Goal: Book appointment/travel/reservation

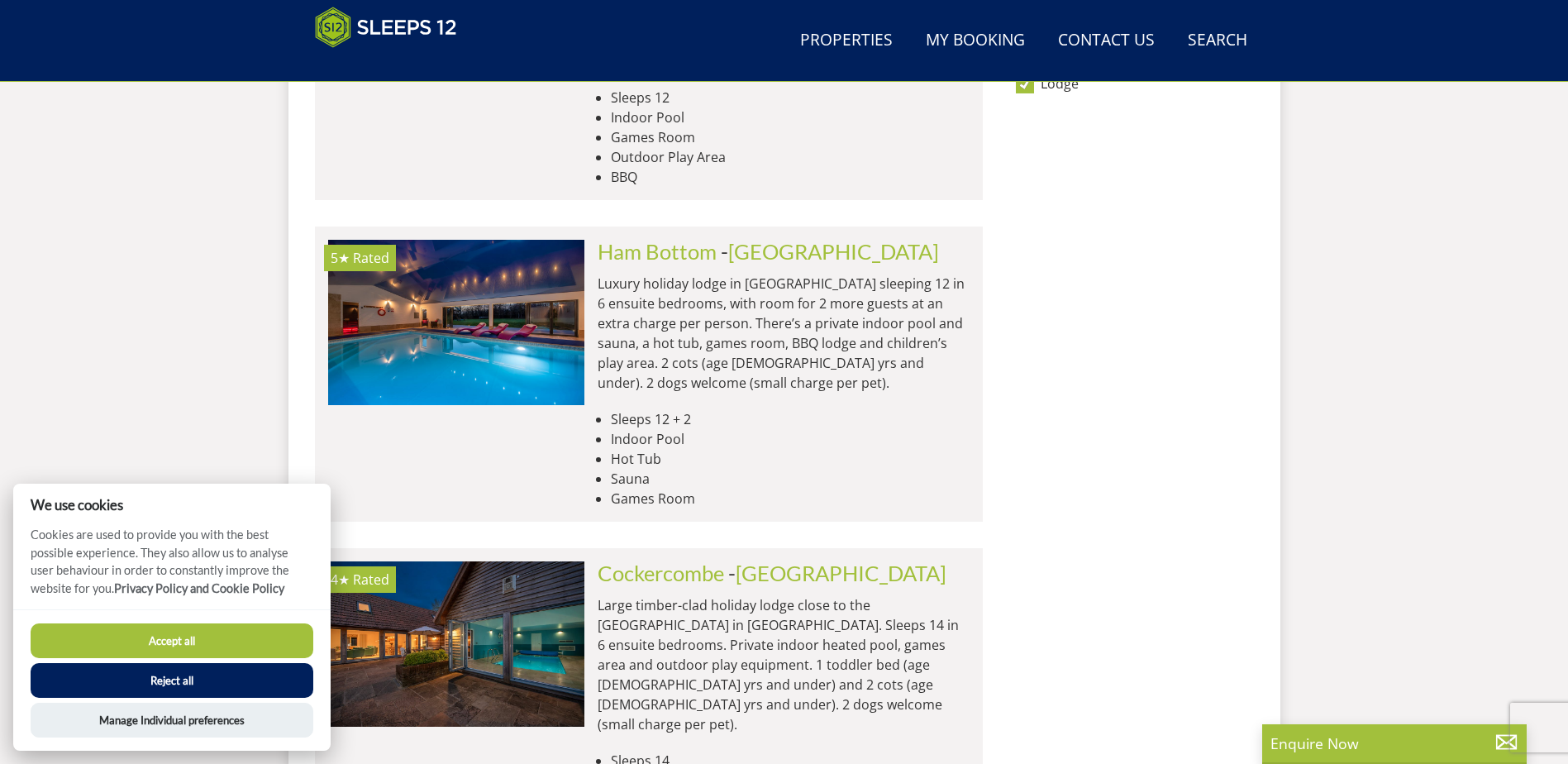
scroll to position [1258, 0]
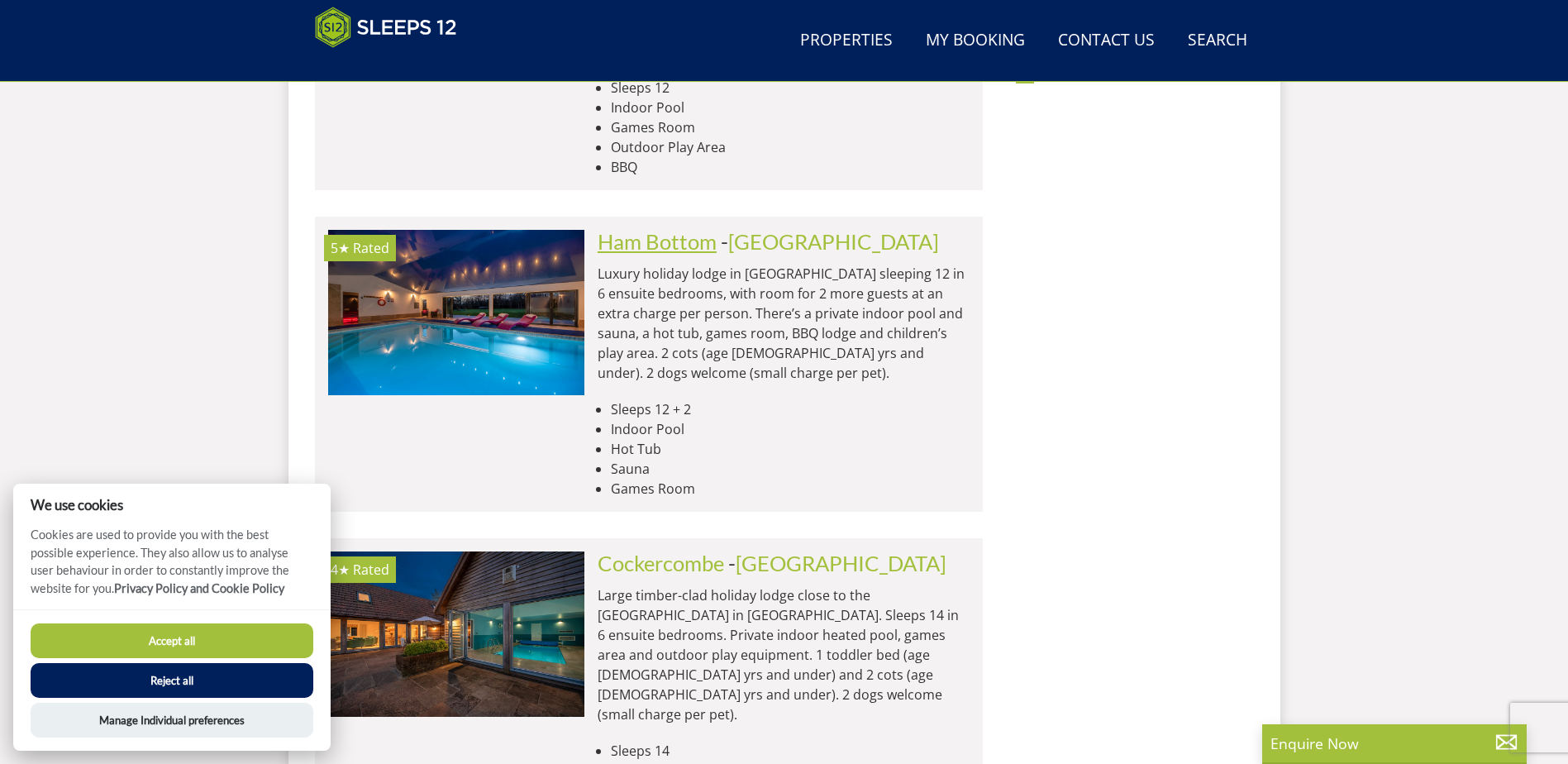
click at [686, 229] on link "Ham Bottom" at bounding box center [658, 241] width 119 height 25
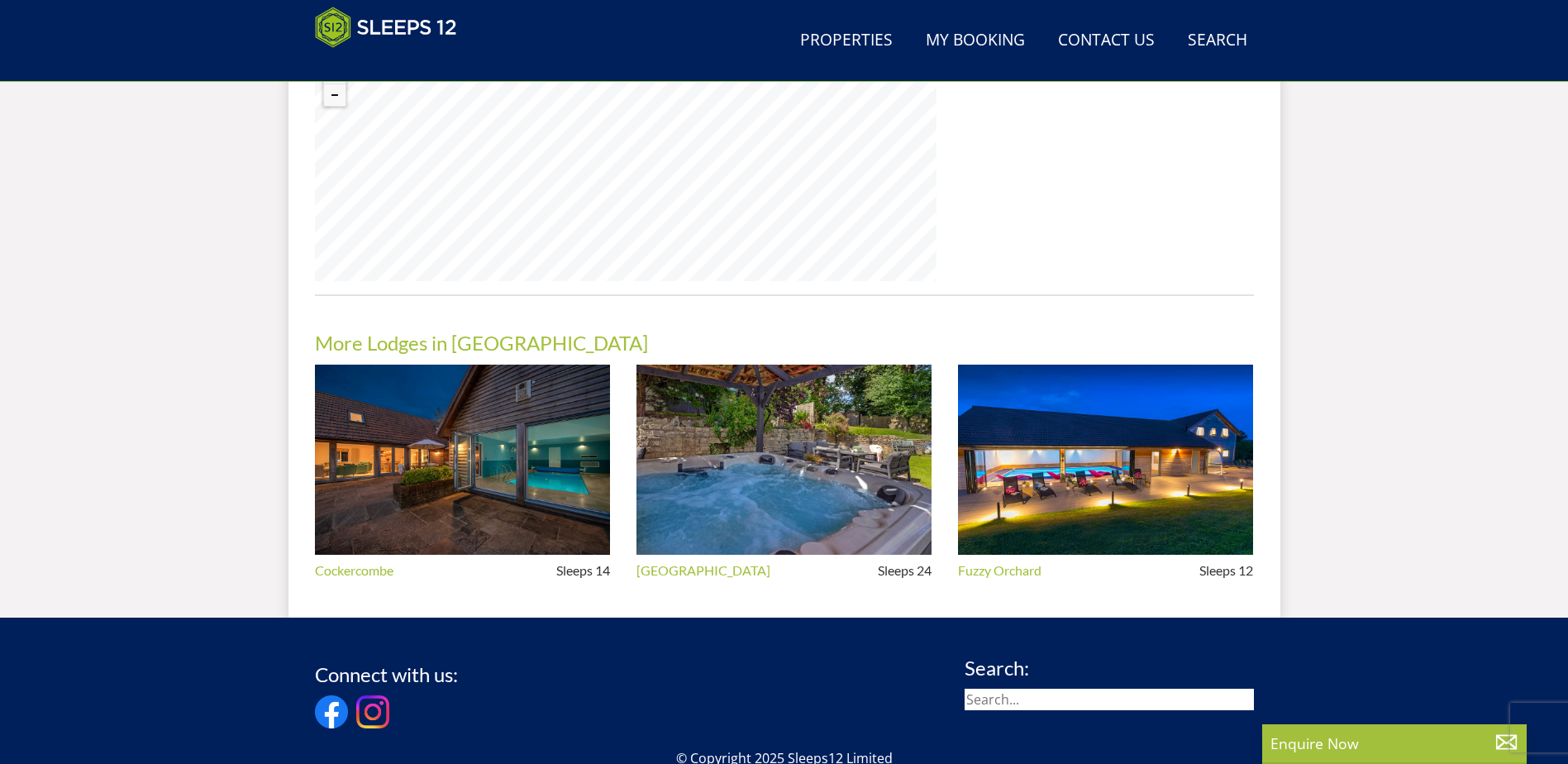
scroll to position [1363, 0]
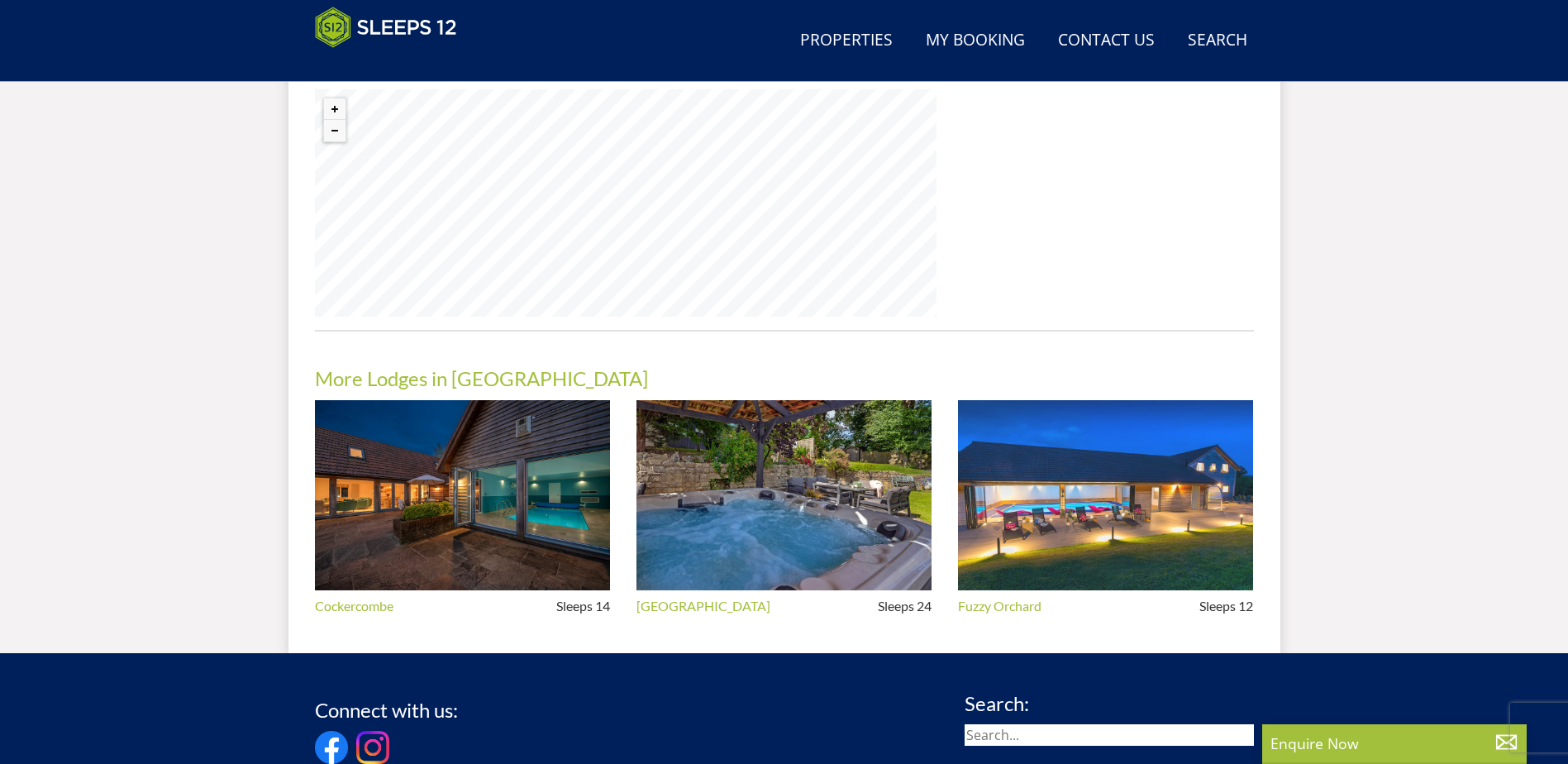
click at [1039, 498] on img at bounding box center [1106, 496] width 295 height 191
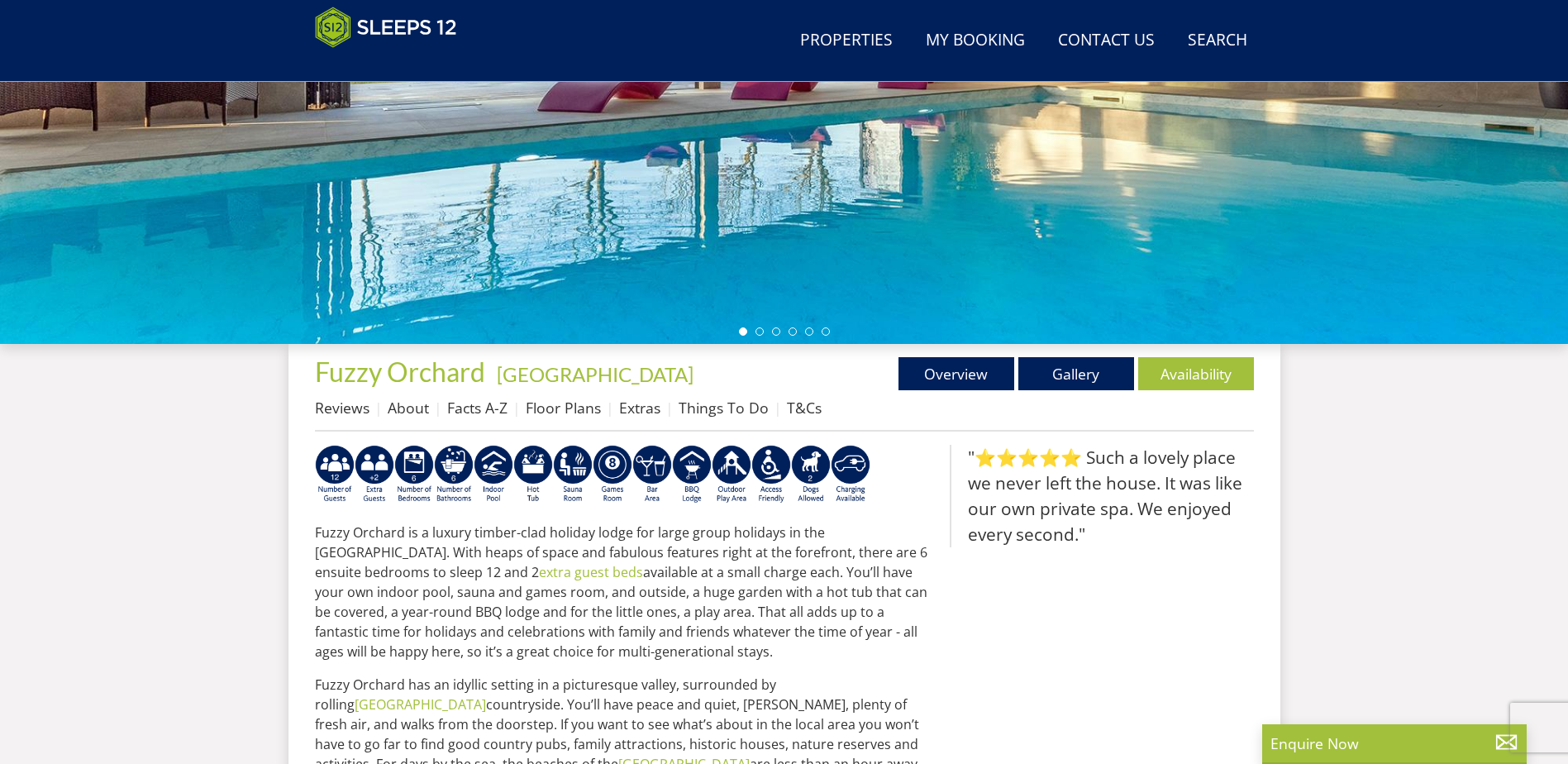
scroll to position [433, 0]
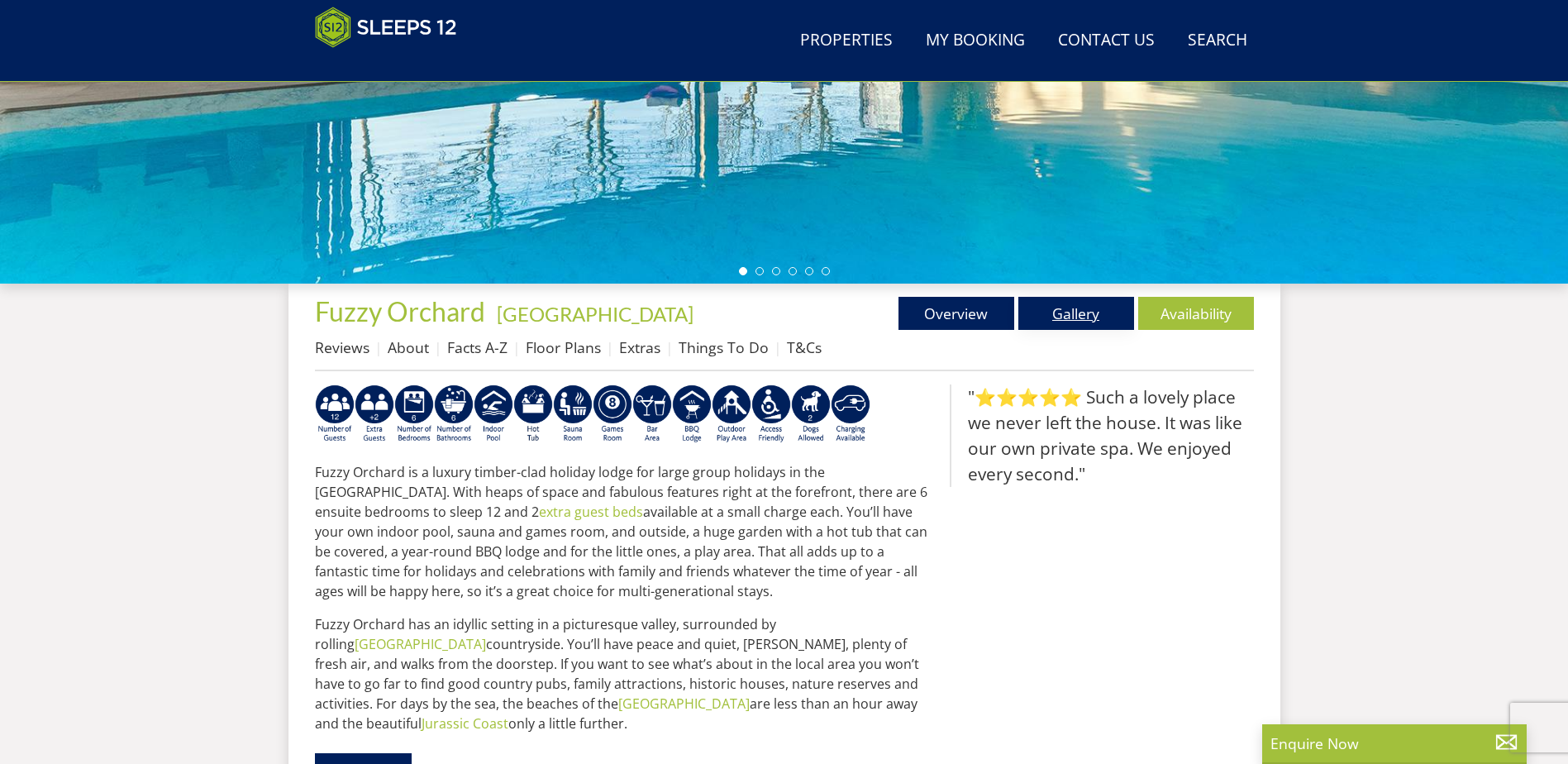
click at [1088, 315] on link "Gallery" at bounding box center [1077, 313] width 116 height 33
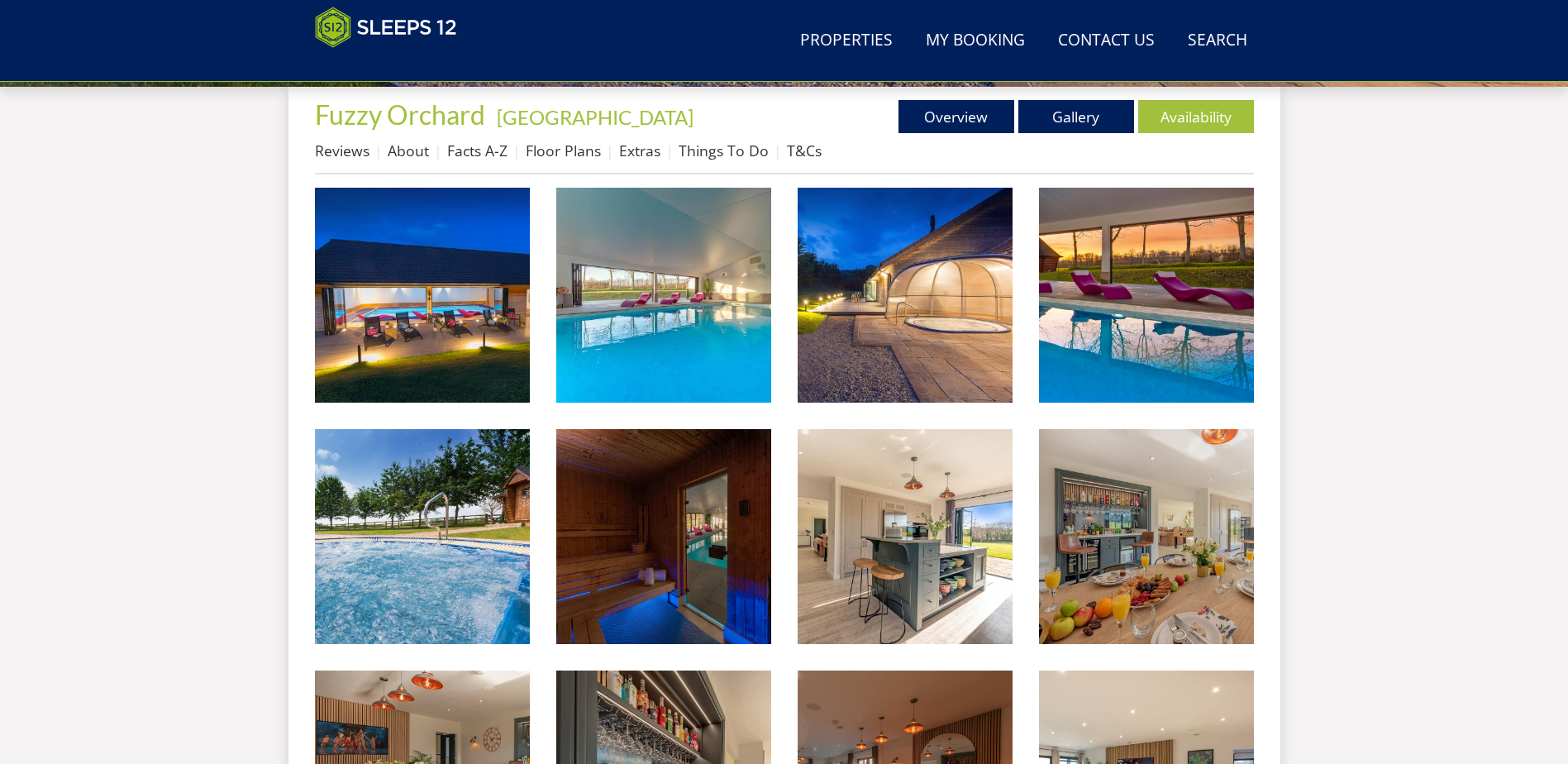
scroll to position [594, 0]
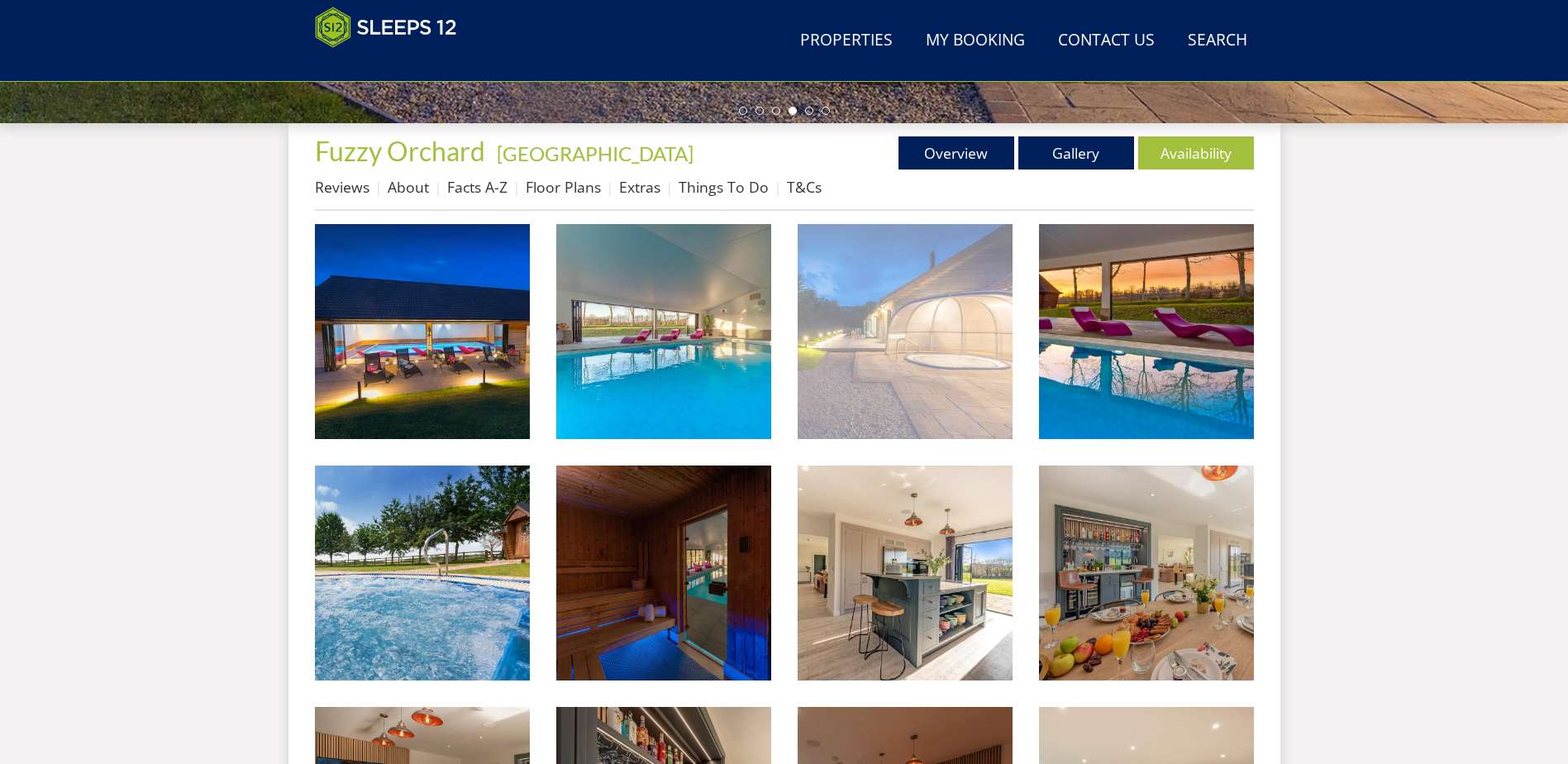
click at [897, 368] on img at bounding box center [905, 331] width 215 height 215
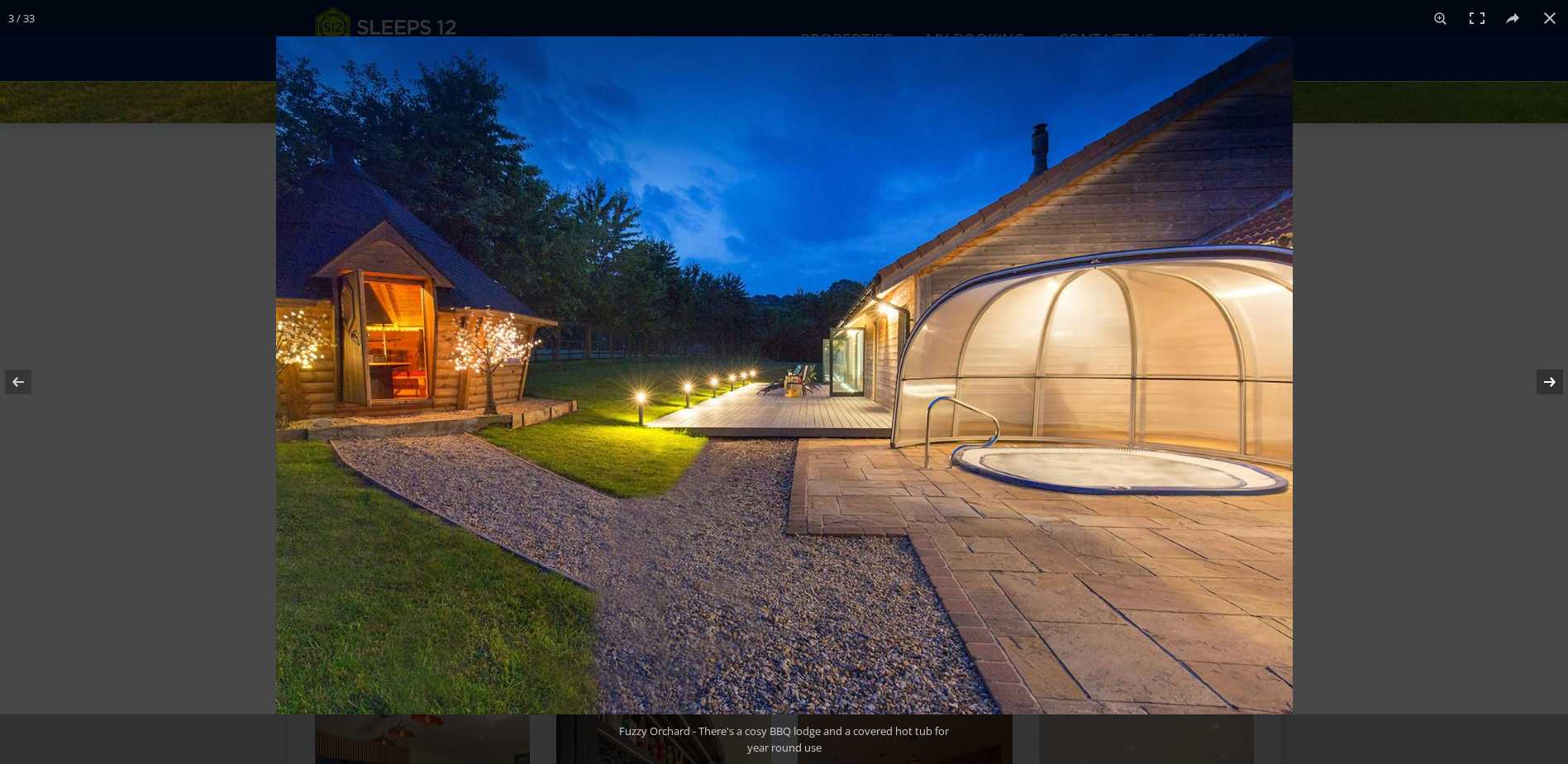
click at [1551, 385] on button at bounding box center [1539, 382] width 58 height 83
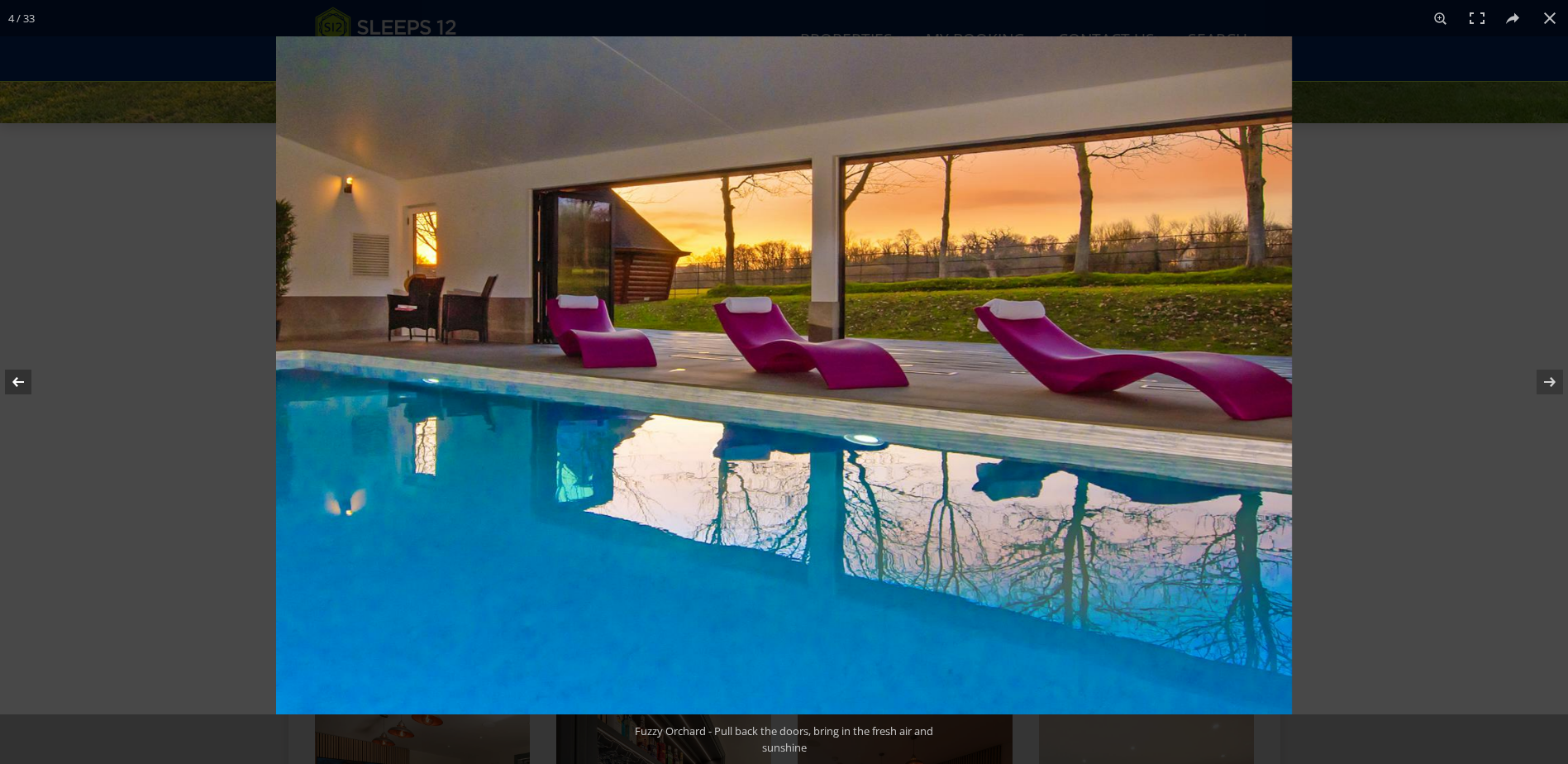
click at [14, 382] on button at bounding box center [29, 382] width 58 height 83
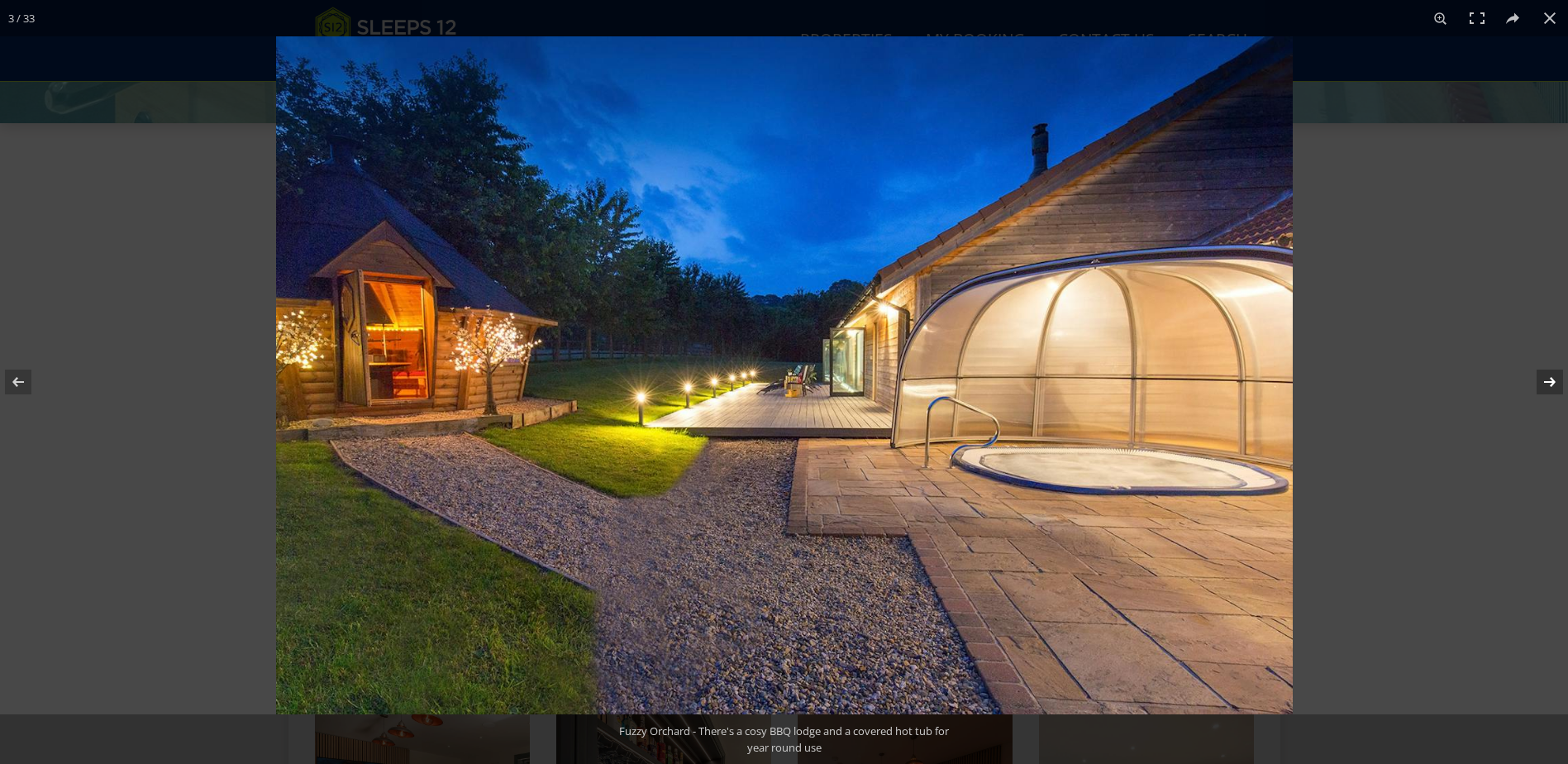
click at [1554, 382] on button at bounding box center [1539, 382] width 58 height 83
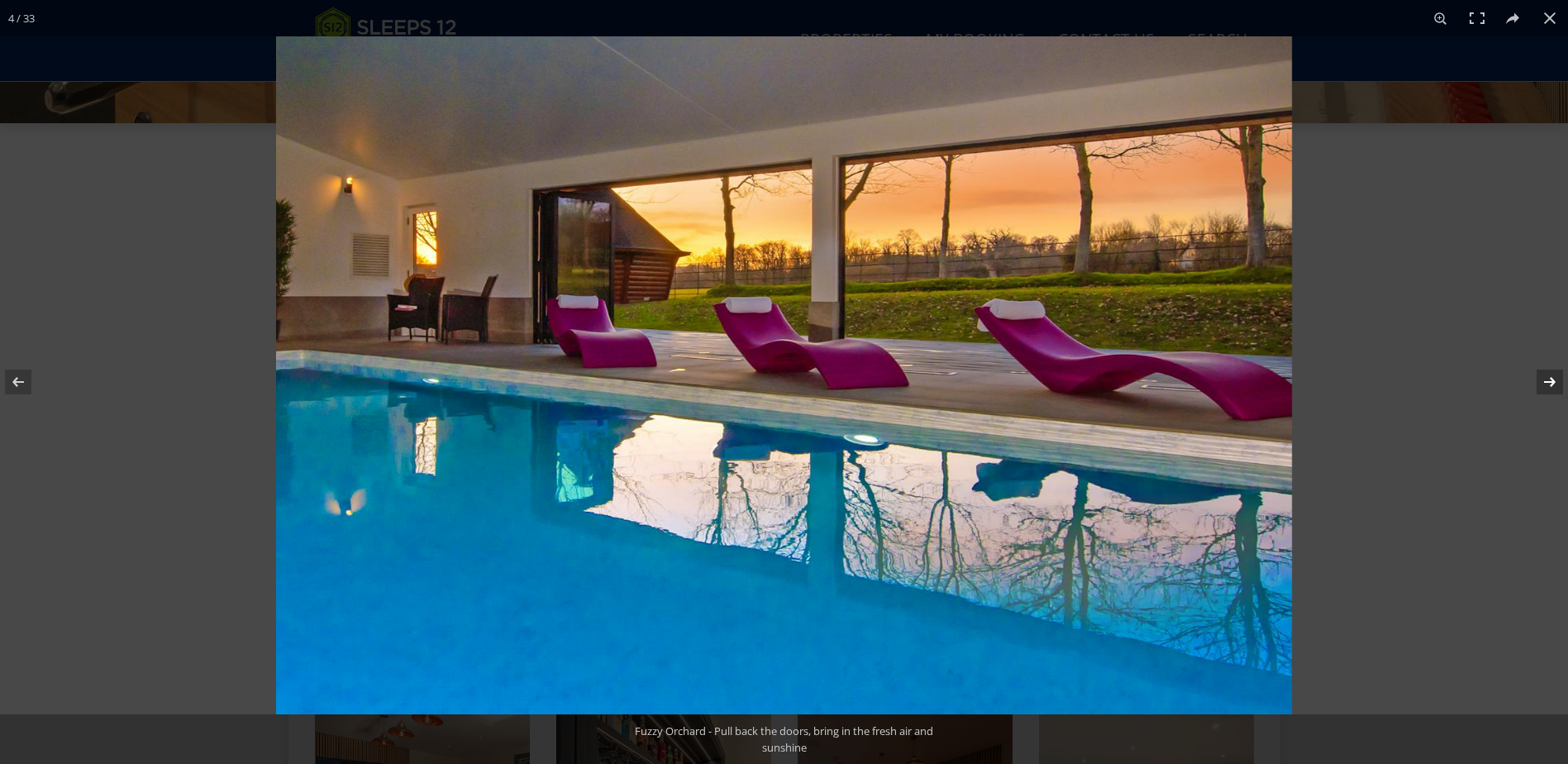
click at [1554, 382] on button at bounding box center [1539, 382] width 58 height 83
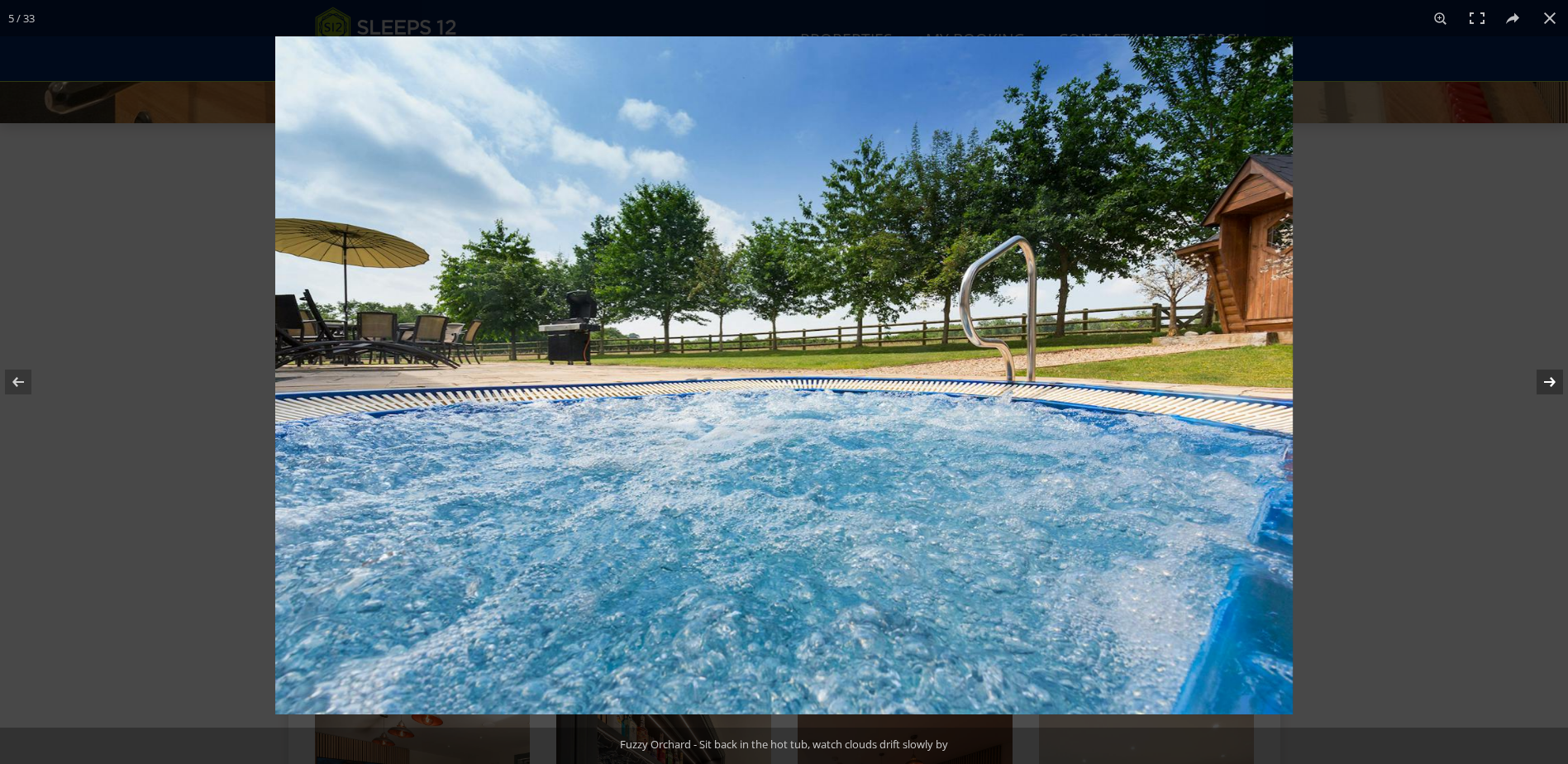
click at [1554, 382] on button at bounding box center [1539, 382] width 58 height 83
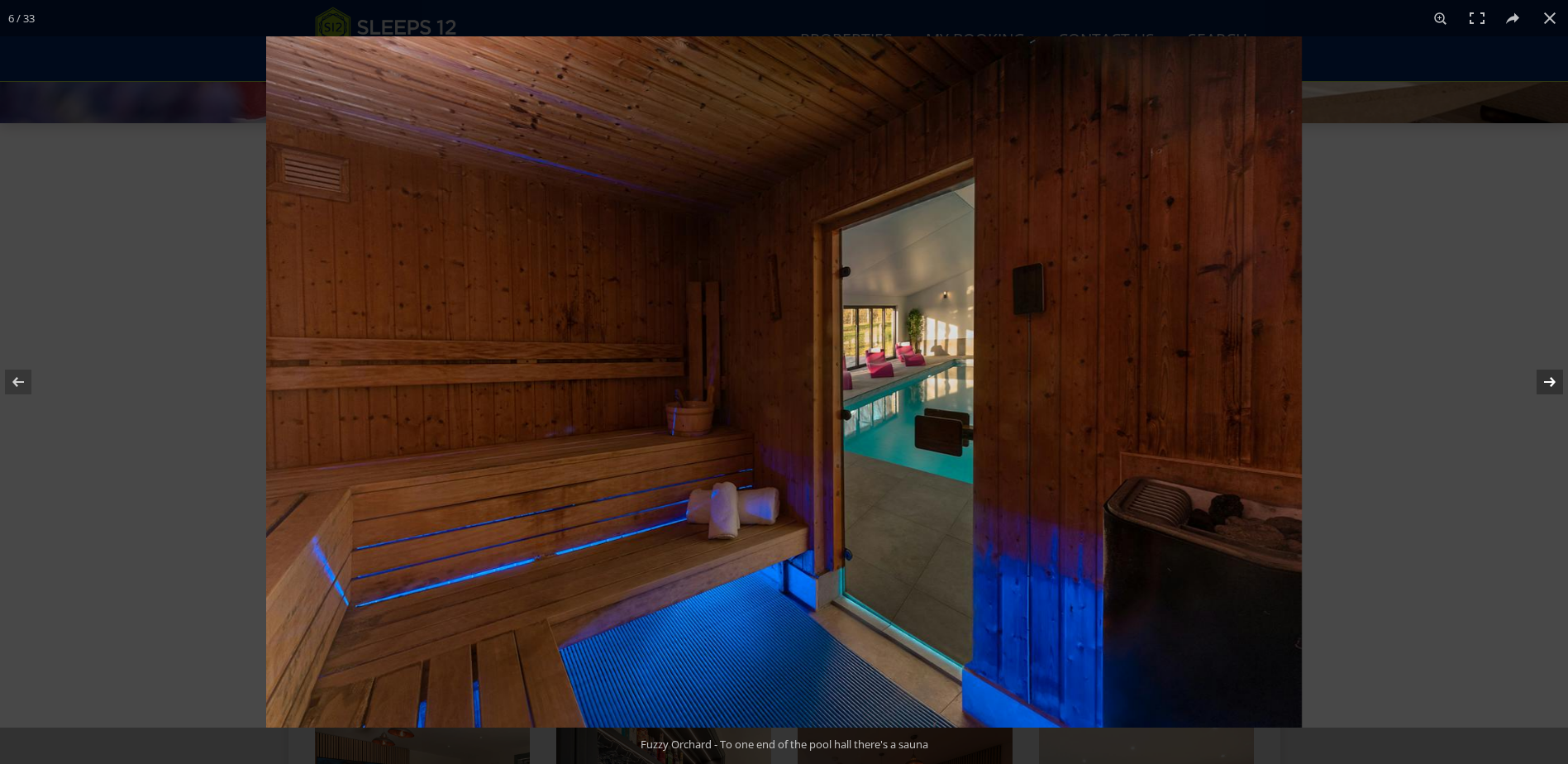
click at [1554, 382] on button at bounding box center [1539, 382] width 58 height 83
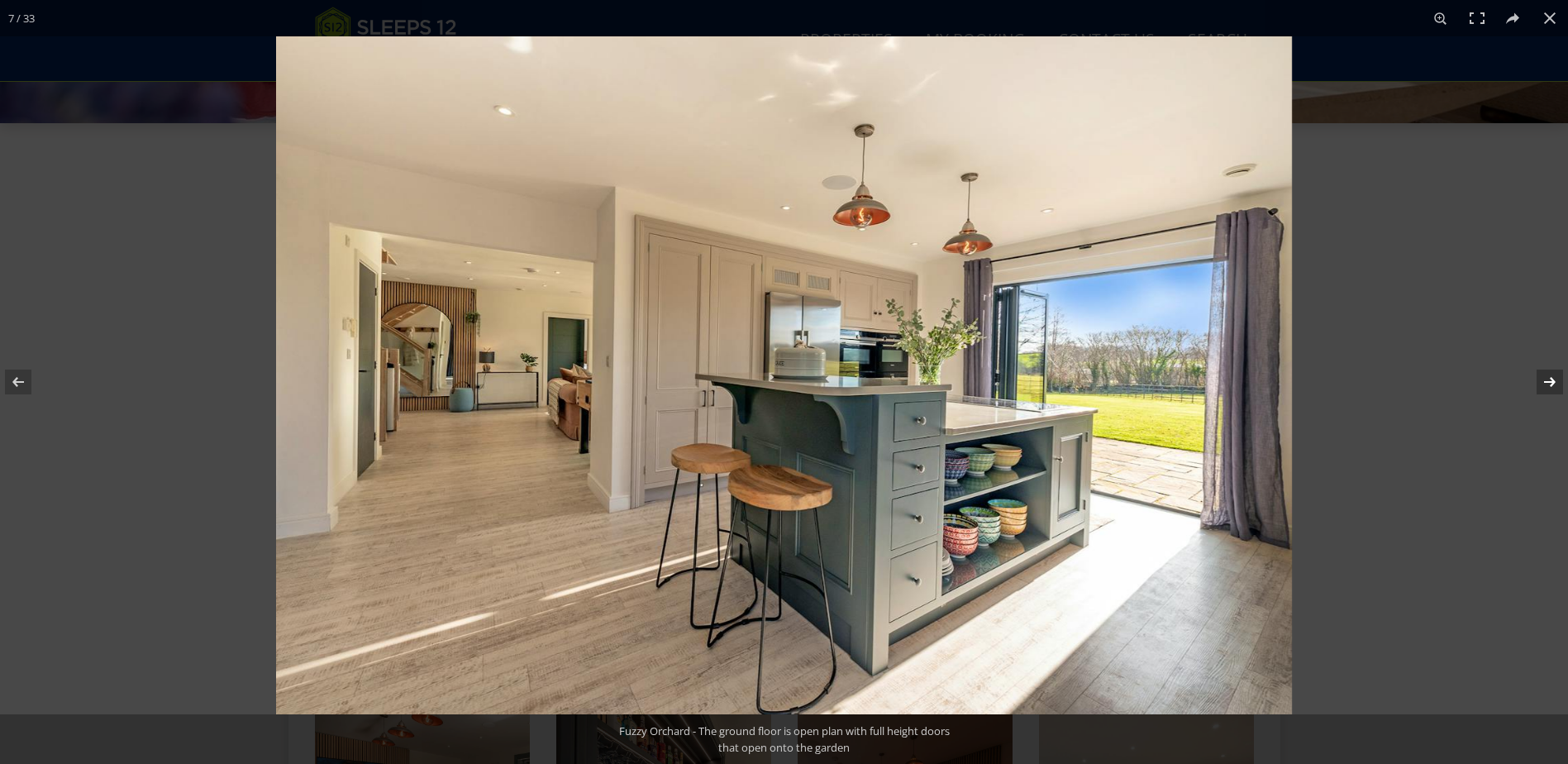
click at [1554, 382] on button at bounding box center [1539, 382] width 58 height 83
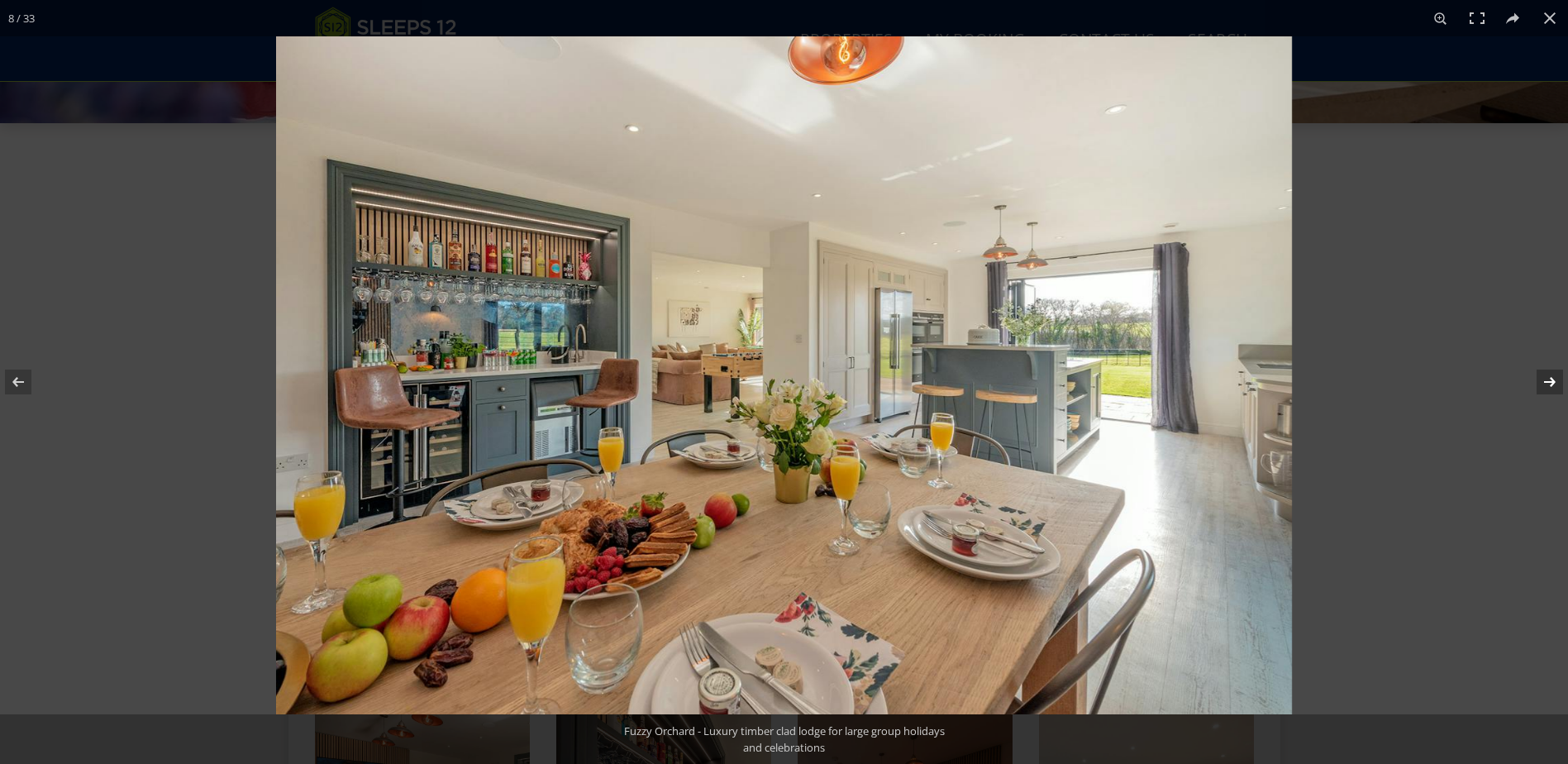
click at [1554, 382] on button at bounding box center [1539, 382] width 58 height 83
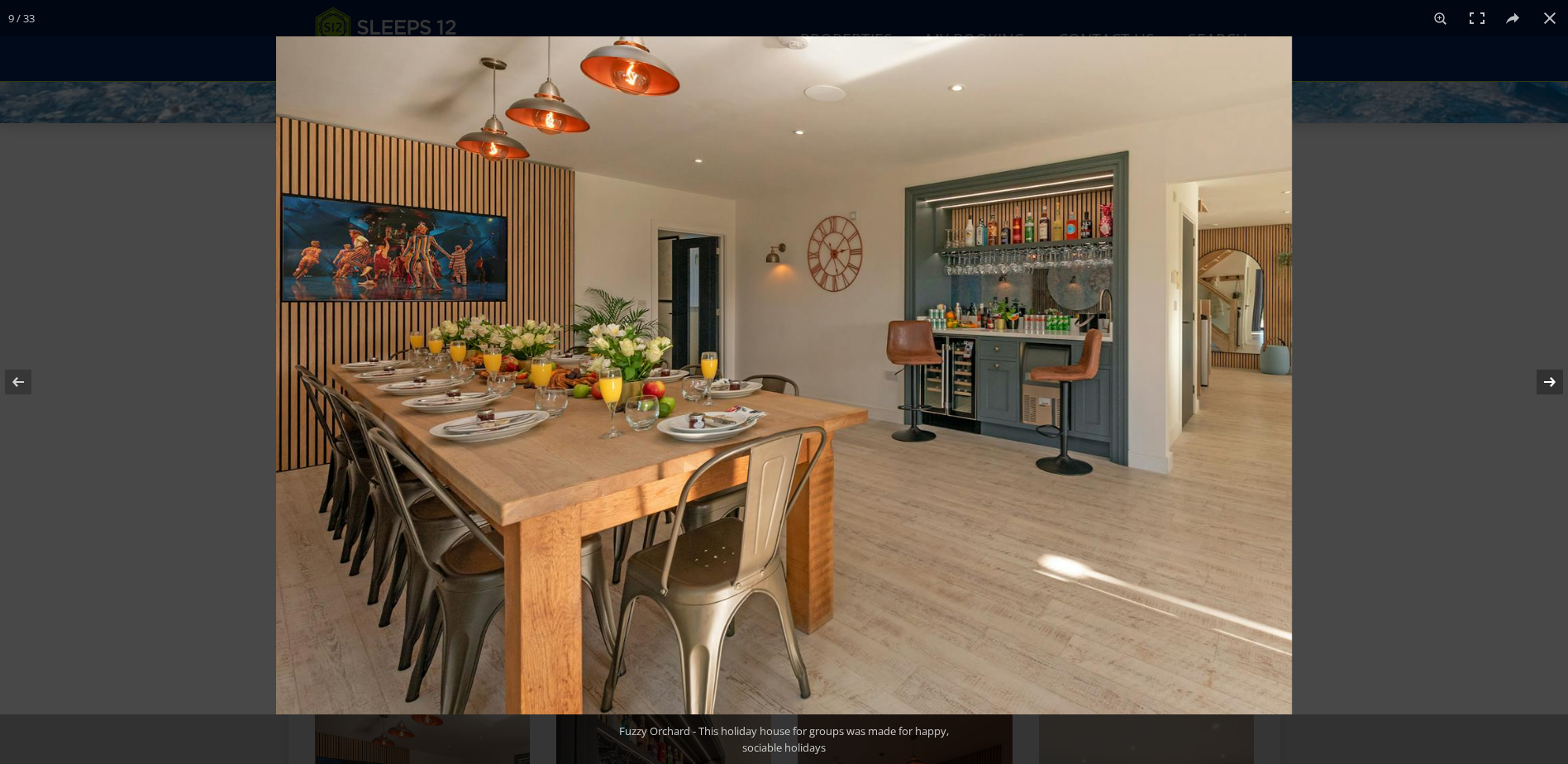
click at [1554, 382] on button at bounding box center [1539, 382] width 58 height 83
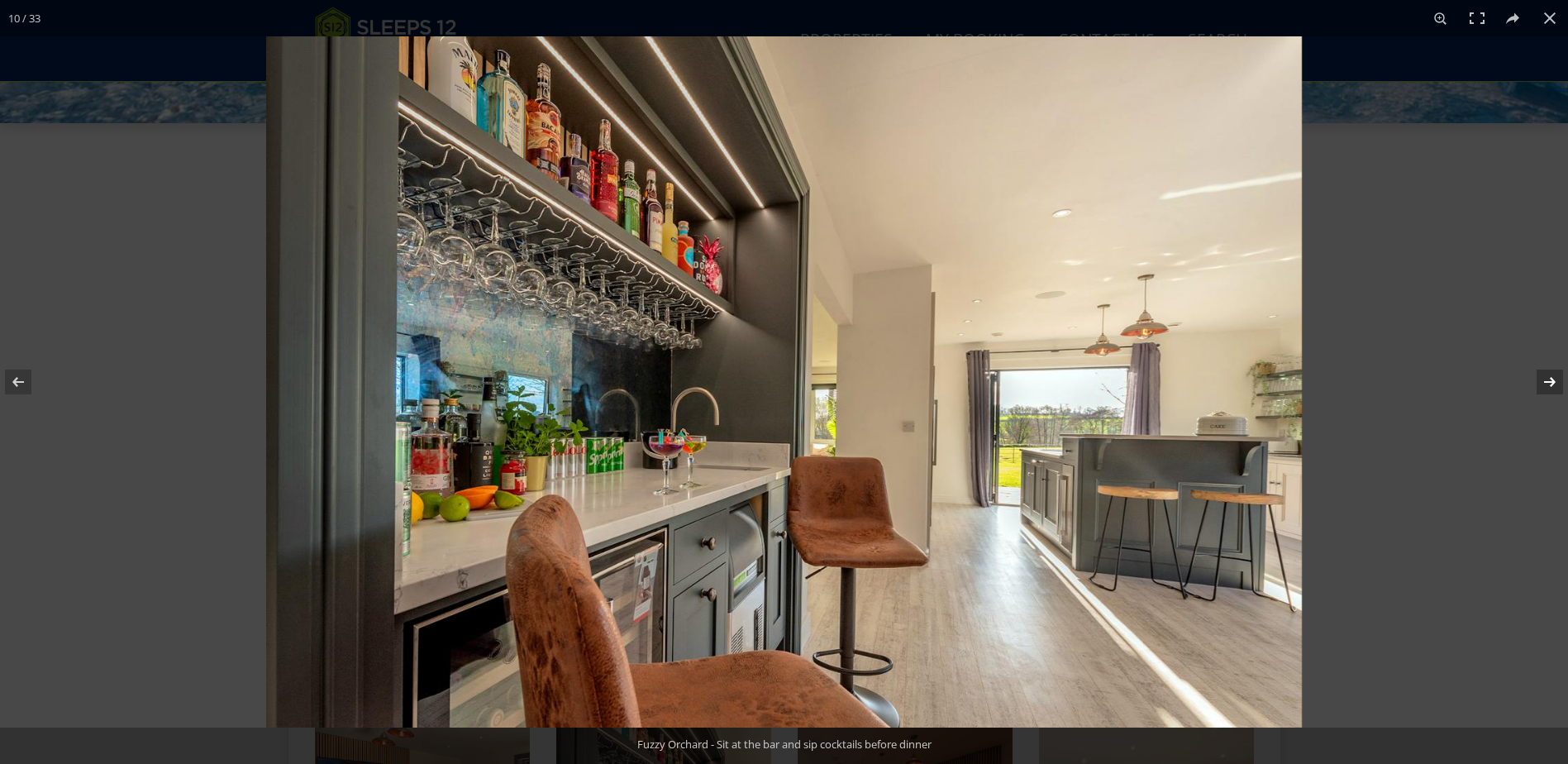
click at [1554, 382] on button at bounding box center [1539, 382] width 58 height 83
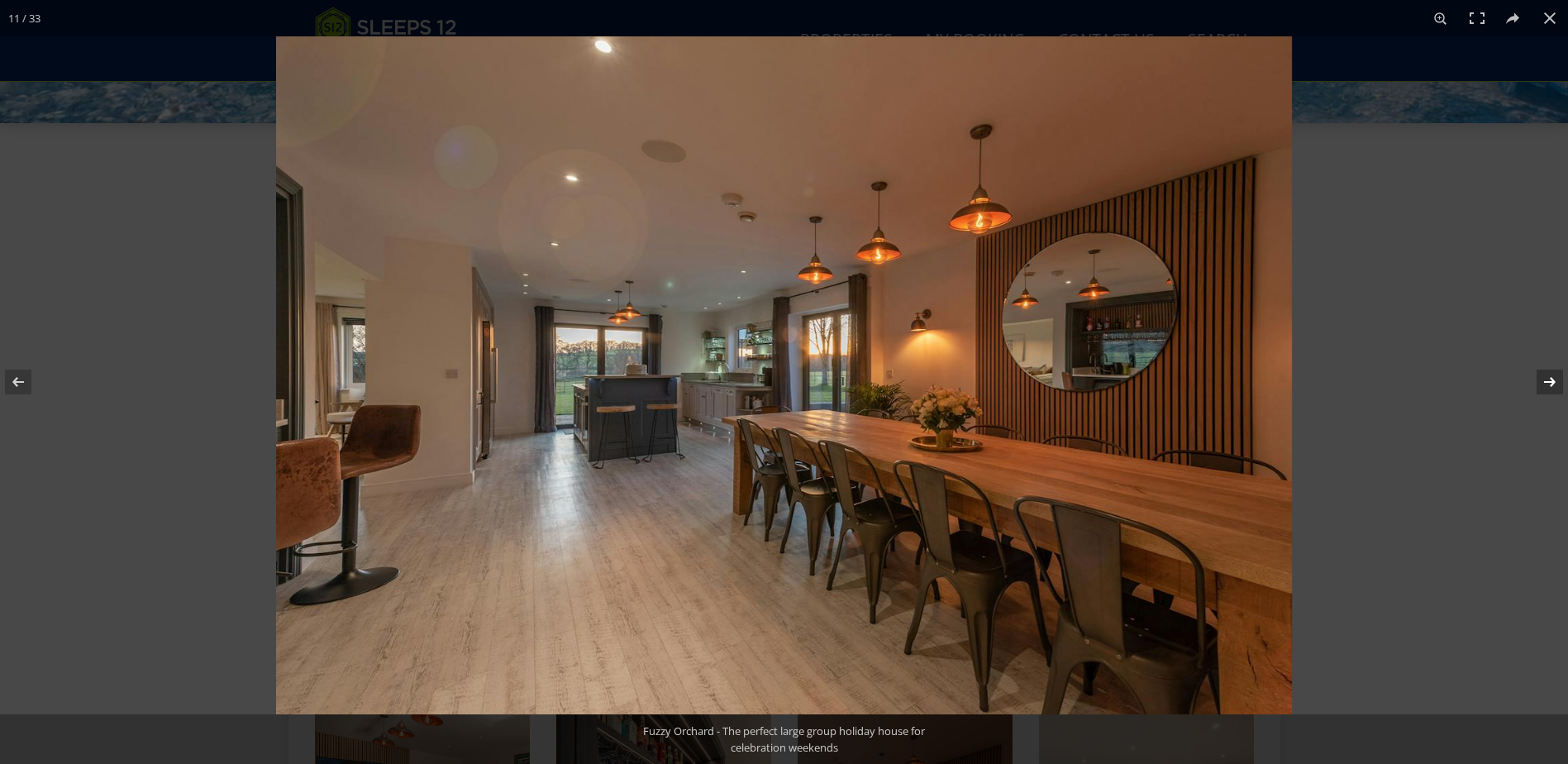
click at [1554, 382] on button at bounding box center [1539, 382] width 58 height 83
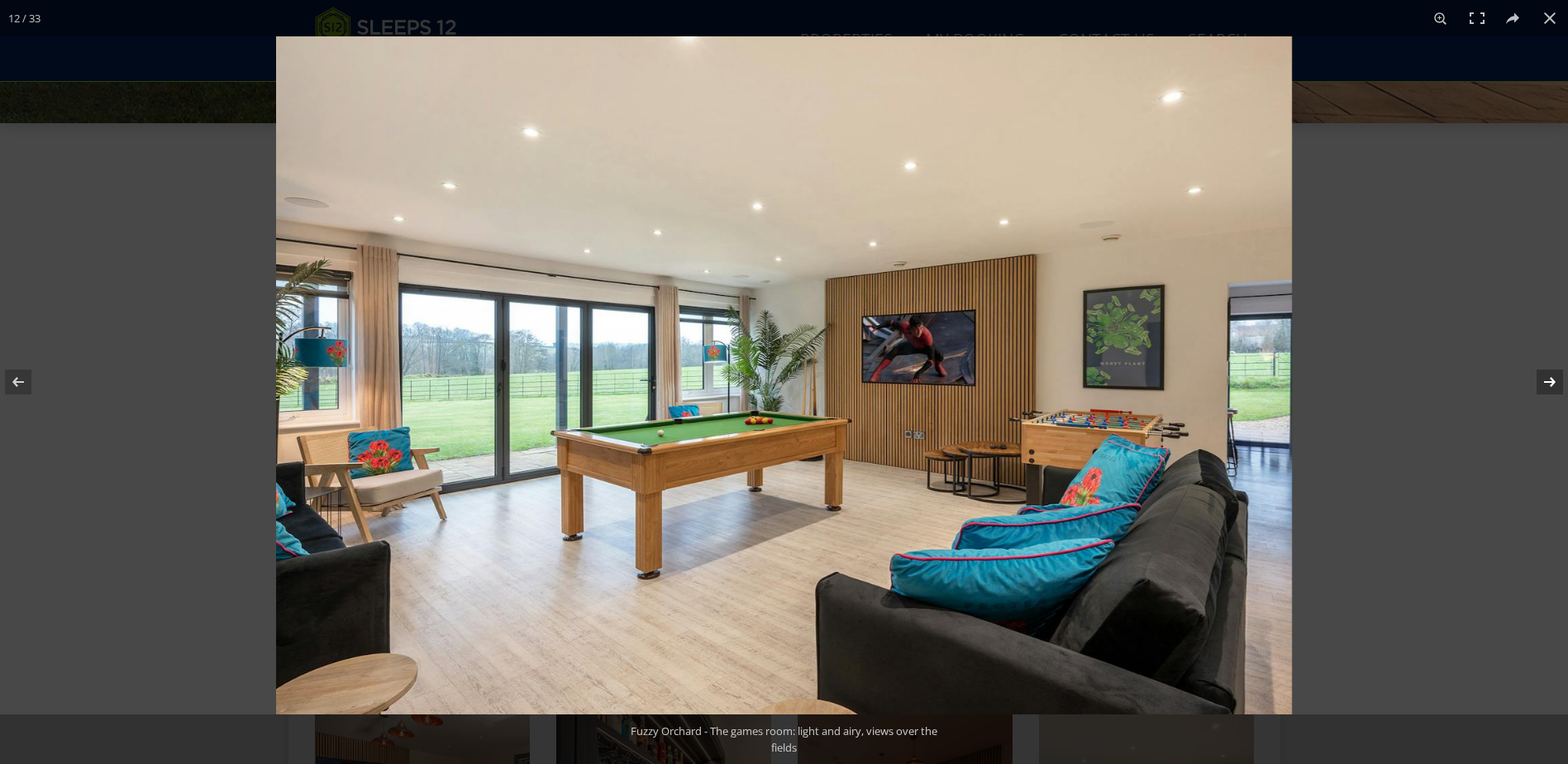
click at [1552, 382] on button at bounding box center [1539, 382] width 58 height 83
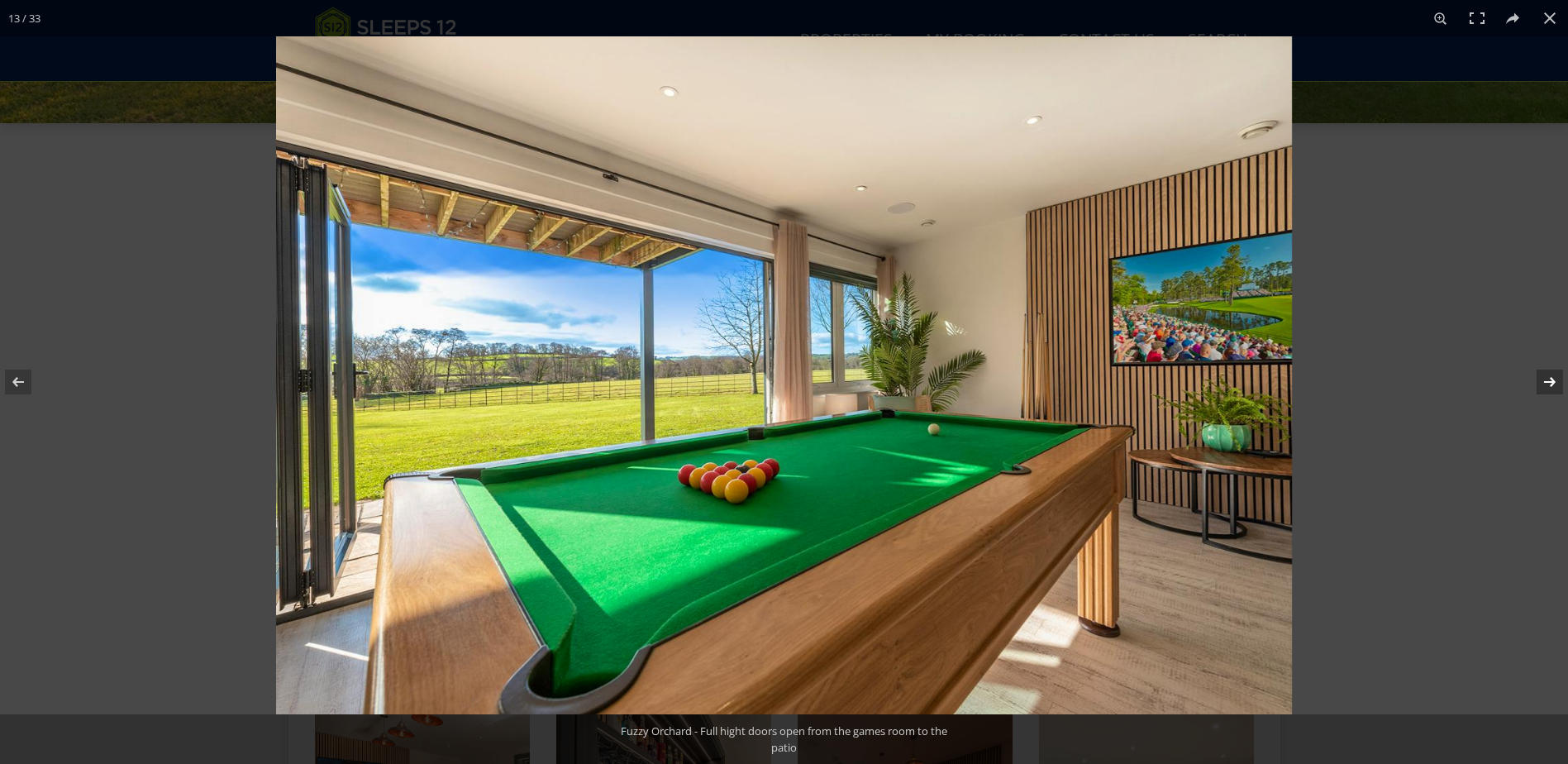
click at [1552, 382] on button at bounding box center [1539, 382] width 58 height 83
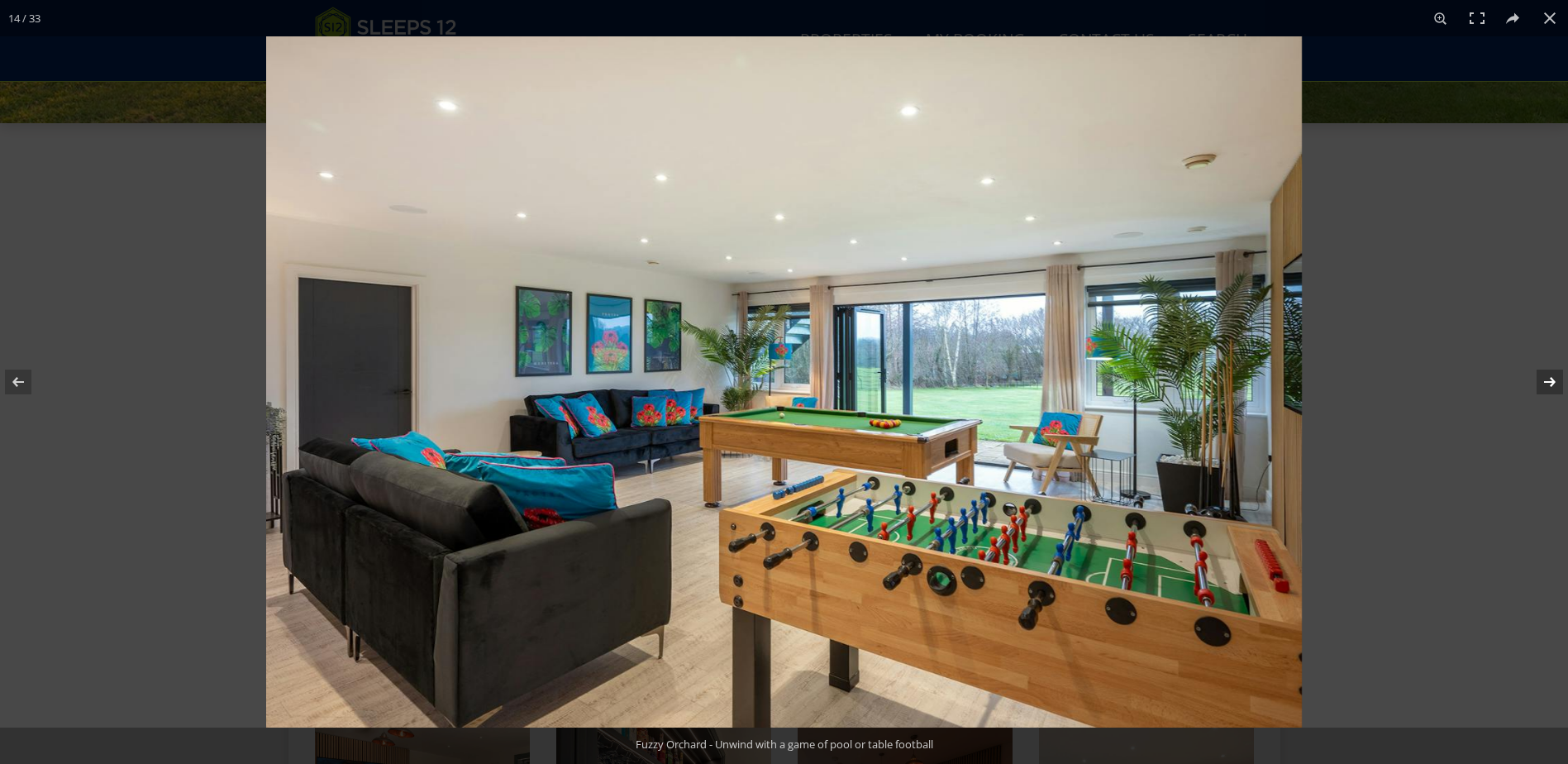
click at [1552, 382] on button at bounding box center [1539, 382] width 58 height 83
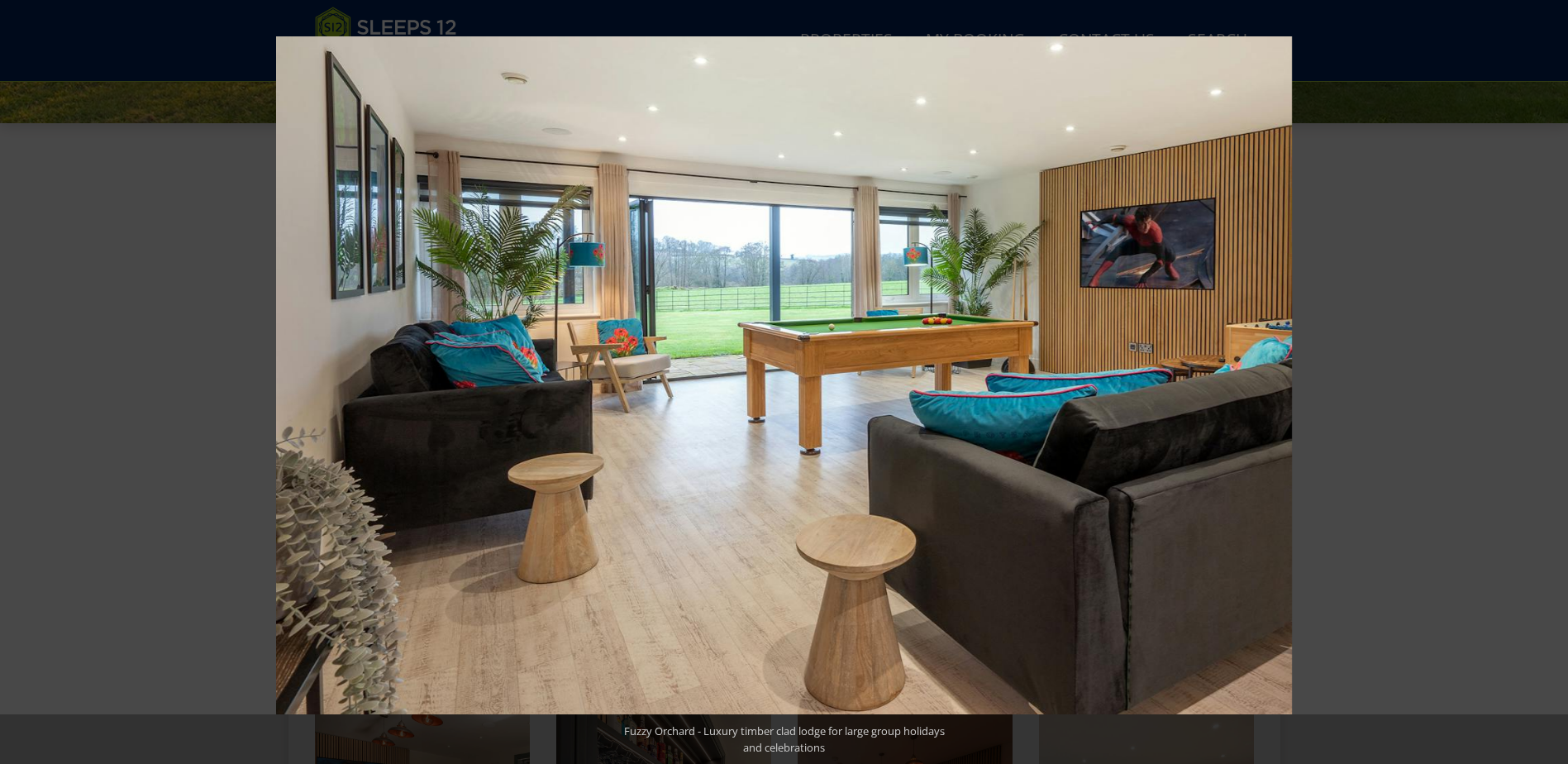
click at [1552, 382] on button at bounding box center [1539, 382] width 58 height 83
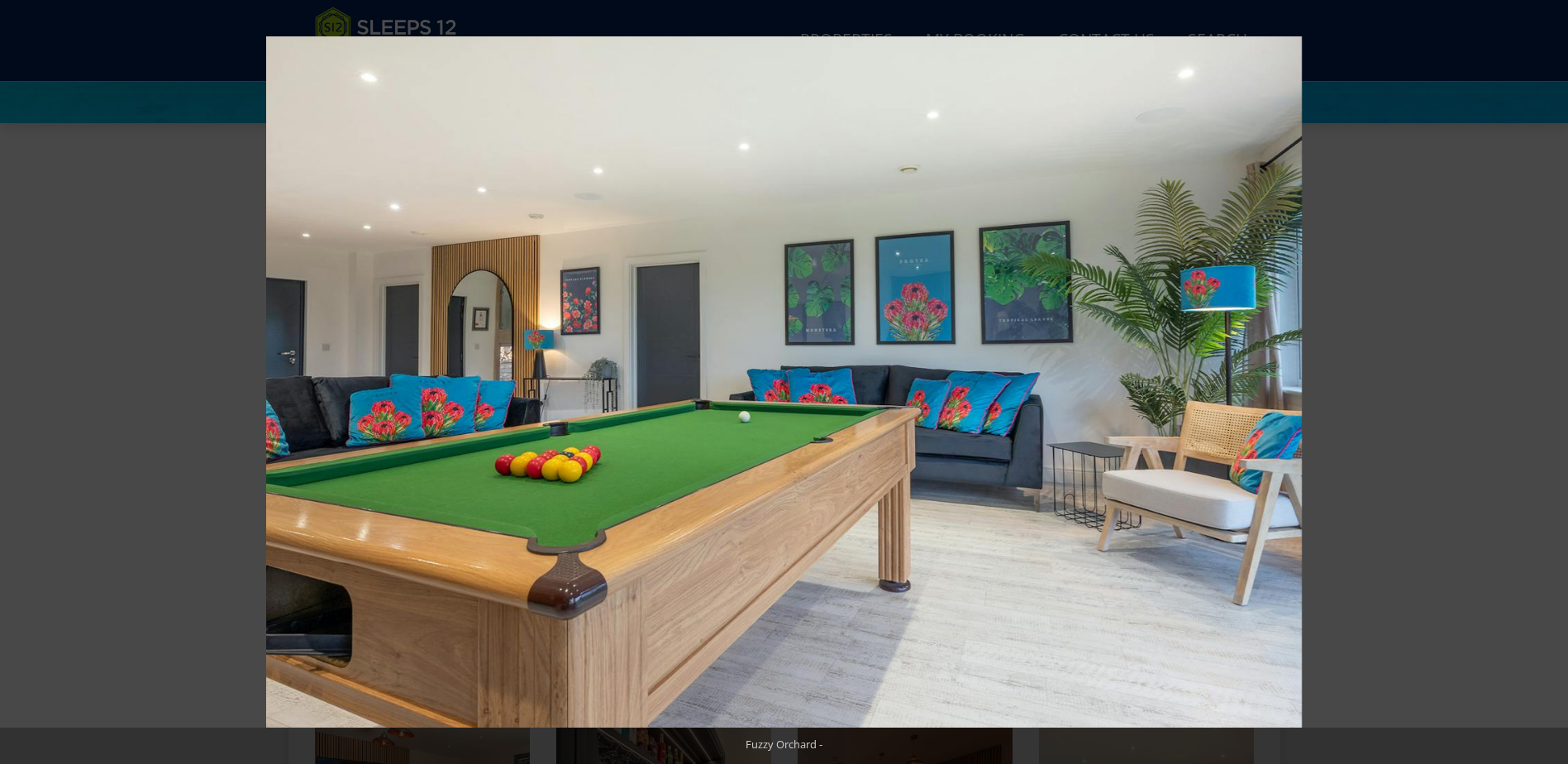
click at [1552, 382] on button at bounding box center [1539, 382] width 58 height 83
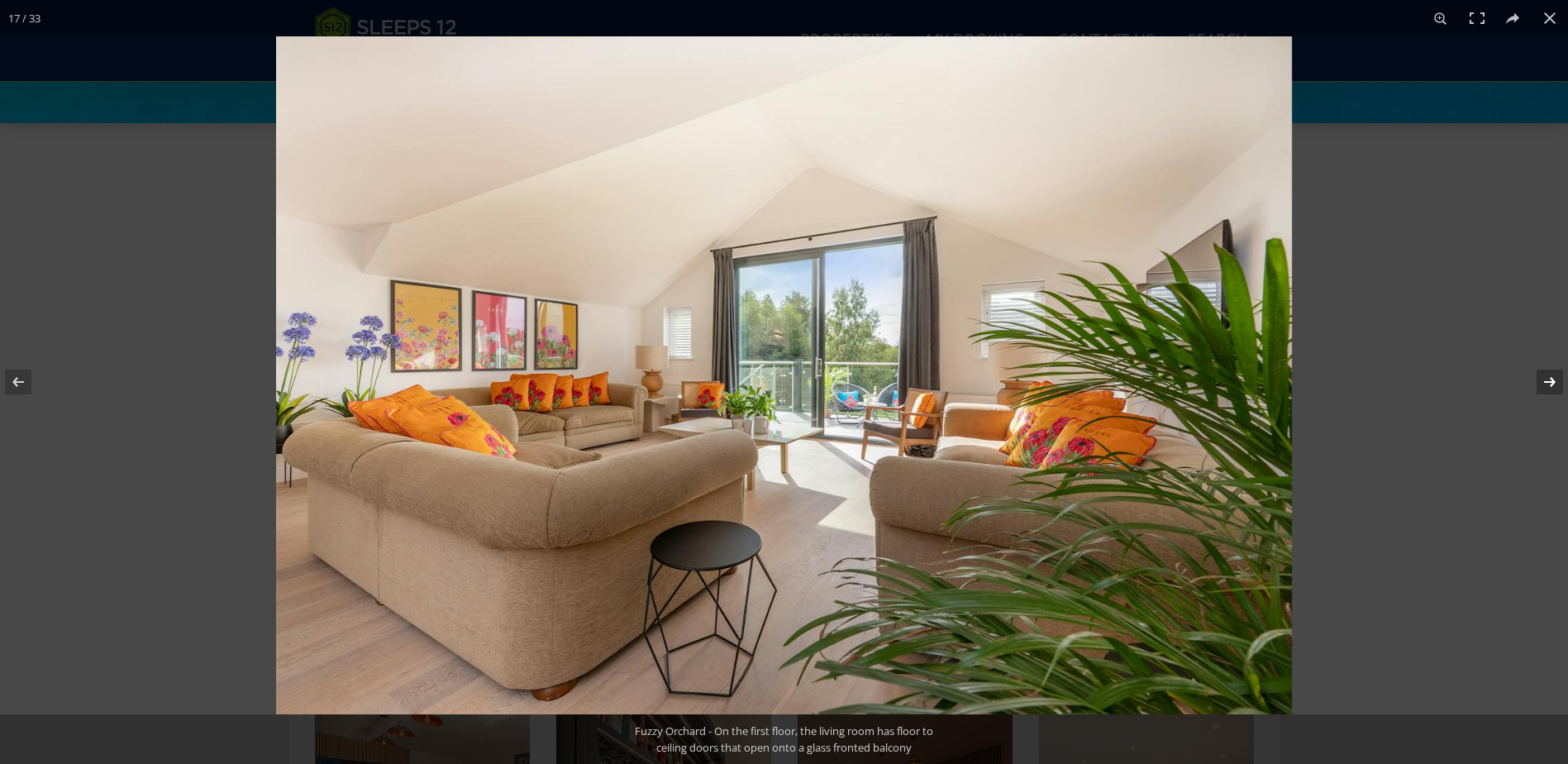
click at [1550, 385] on button at bounding box center [1539, 382] width 58 height 83
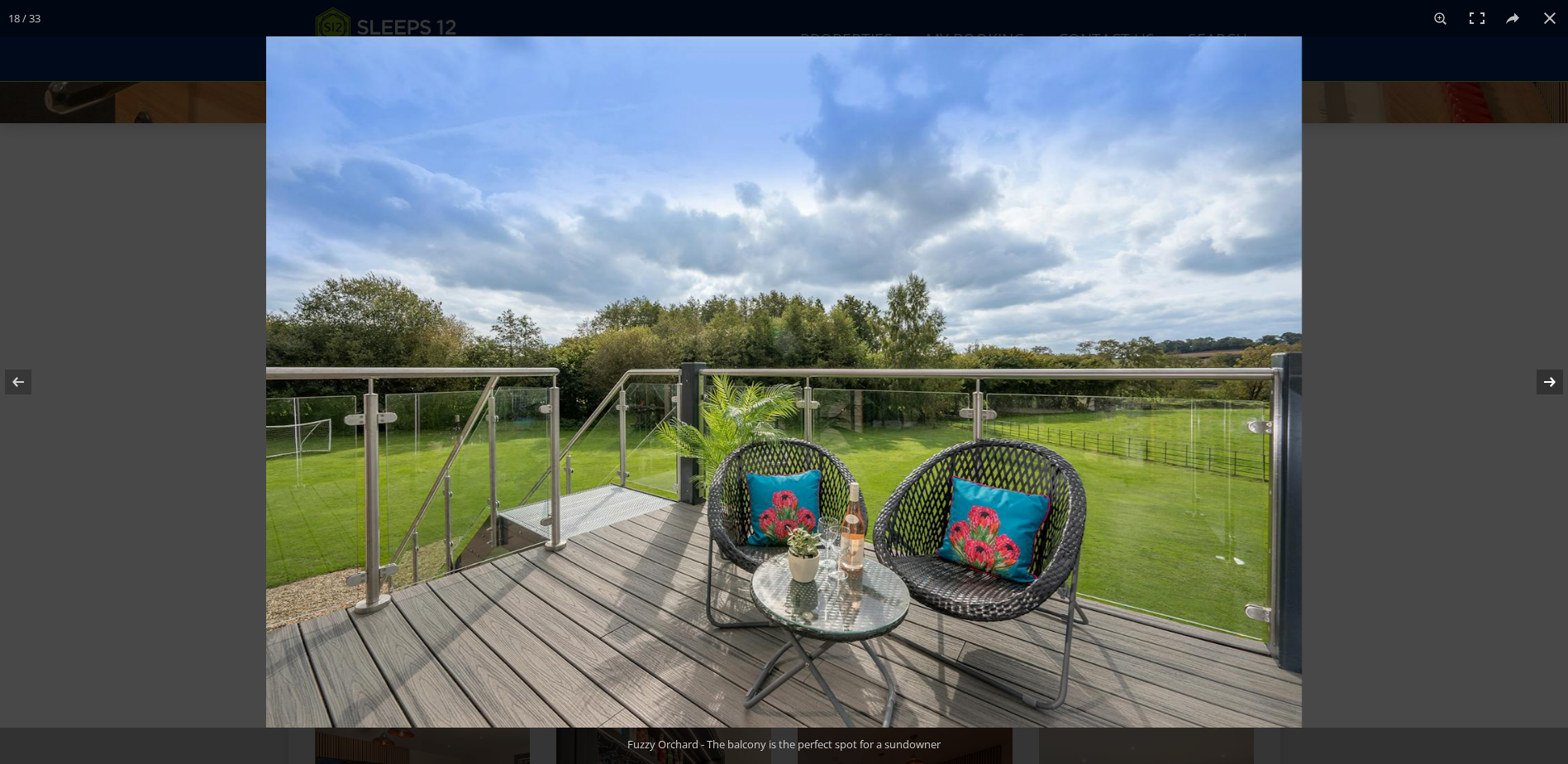
click at [1550, 384] on button at bounding box center [1539, 382] width 58 height 83
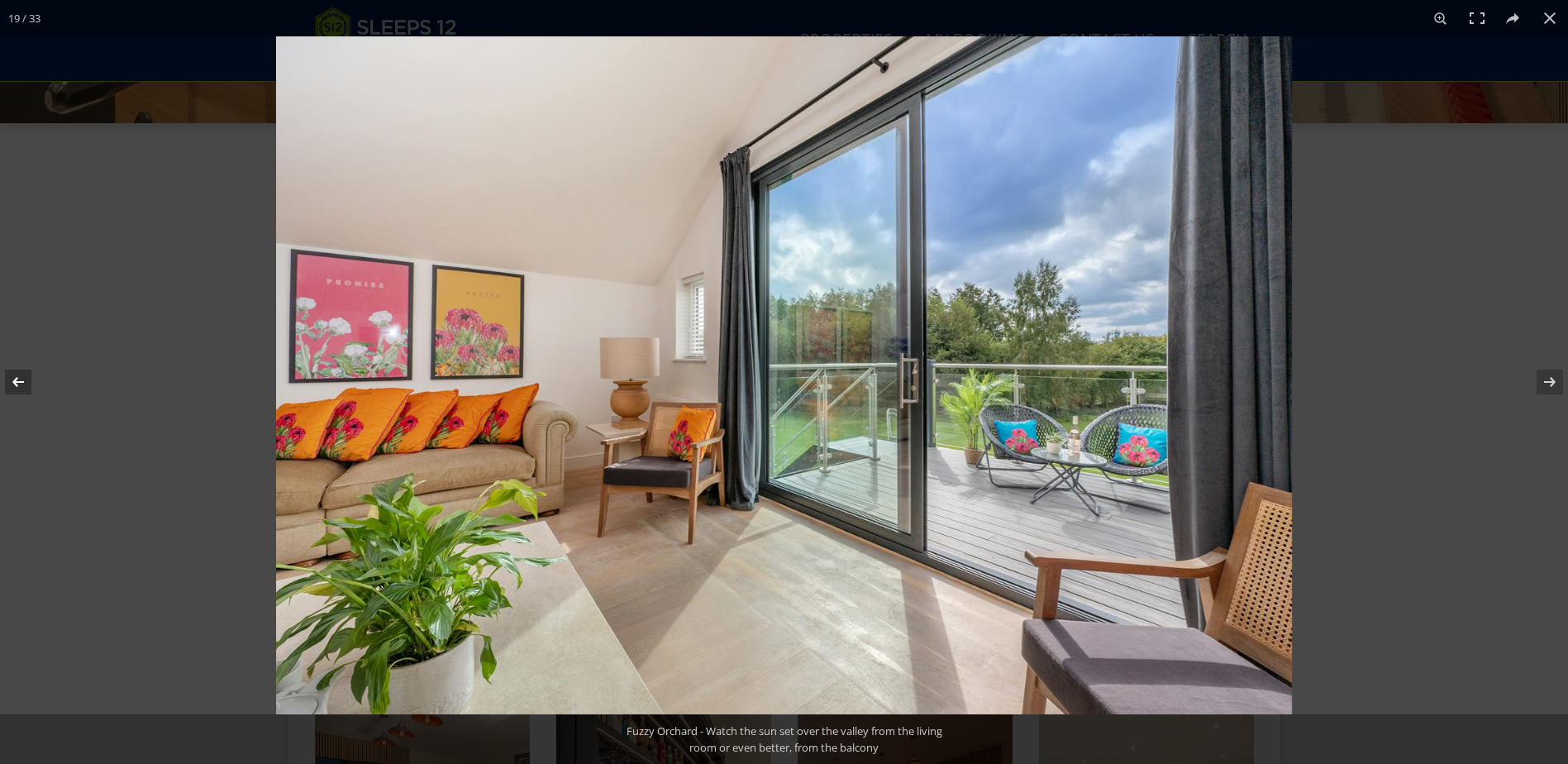
drag, startPoint x: 24, startPoint y: 380, endPoint x: 41, endPoint y: 388, distance: 18.8
click at [24, 380] on button at bounding box center [29, 382] width 58 height 83
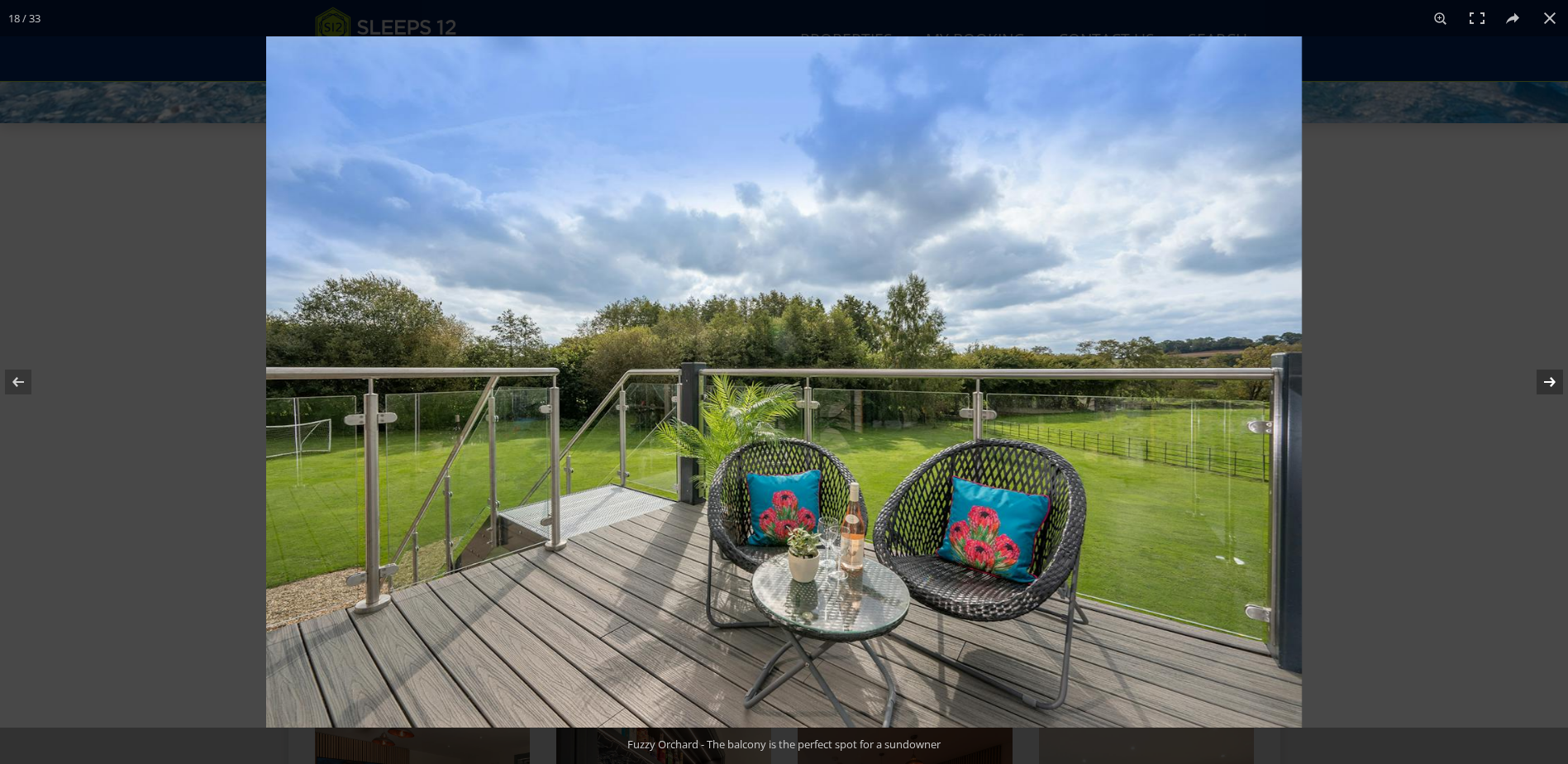
click at [1549, 381] on button at bounding box center [1539, 382] width 58 height 83
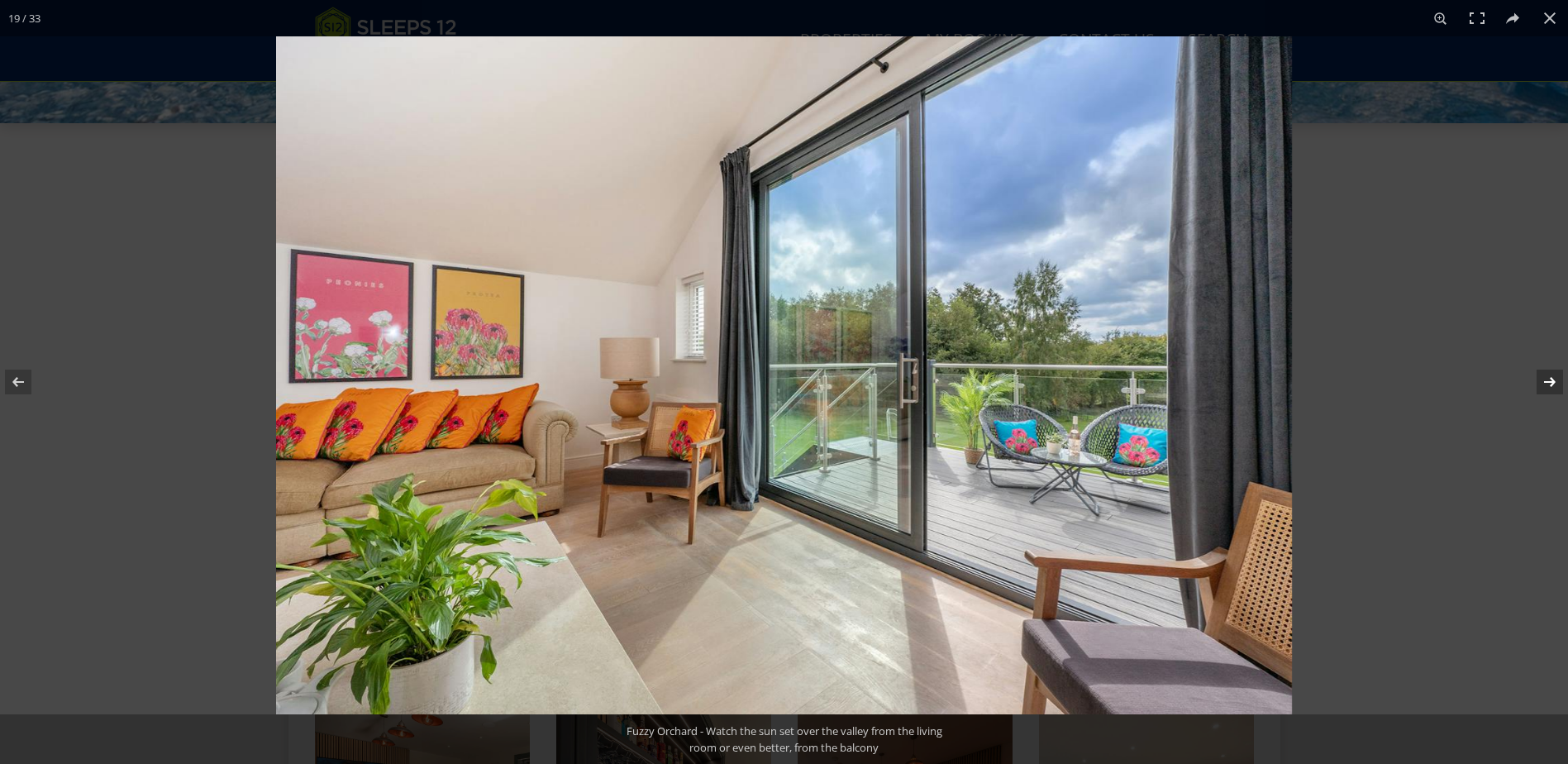
click at [1549, 381] on button at bounding box center [1539, 382] width 58 height 83
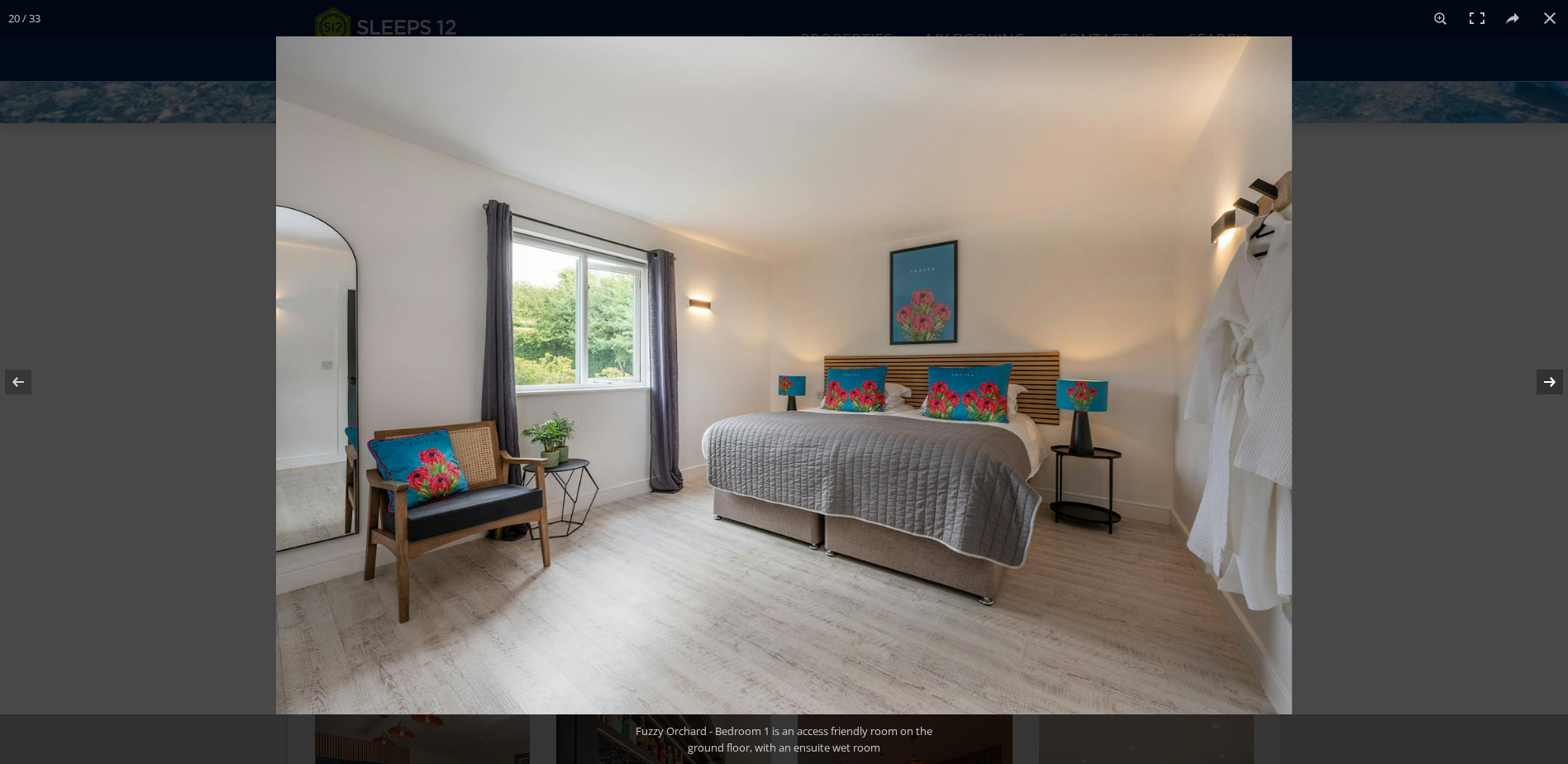
click at [1549, 381] on button at bounding box center [1539, 382] width 58 height 83
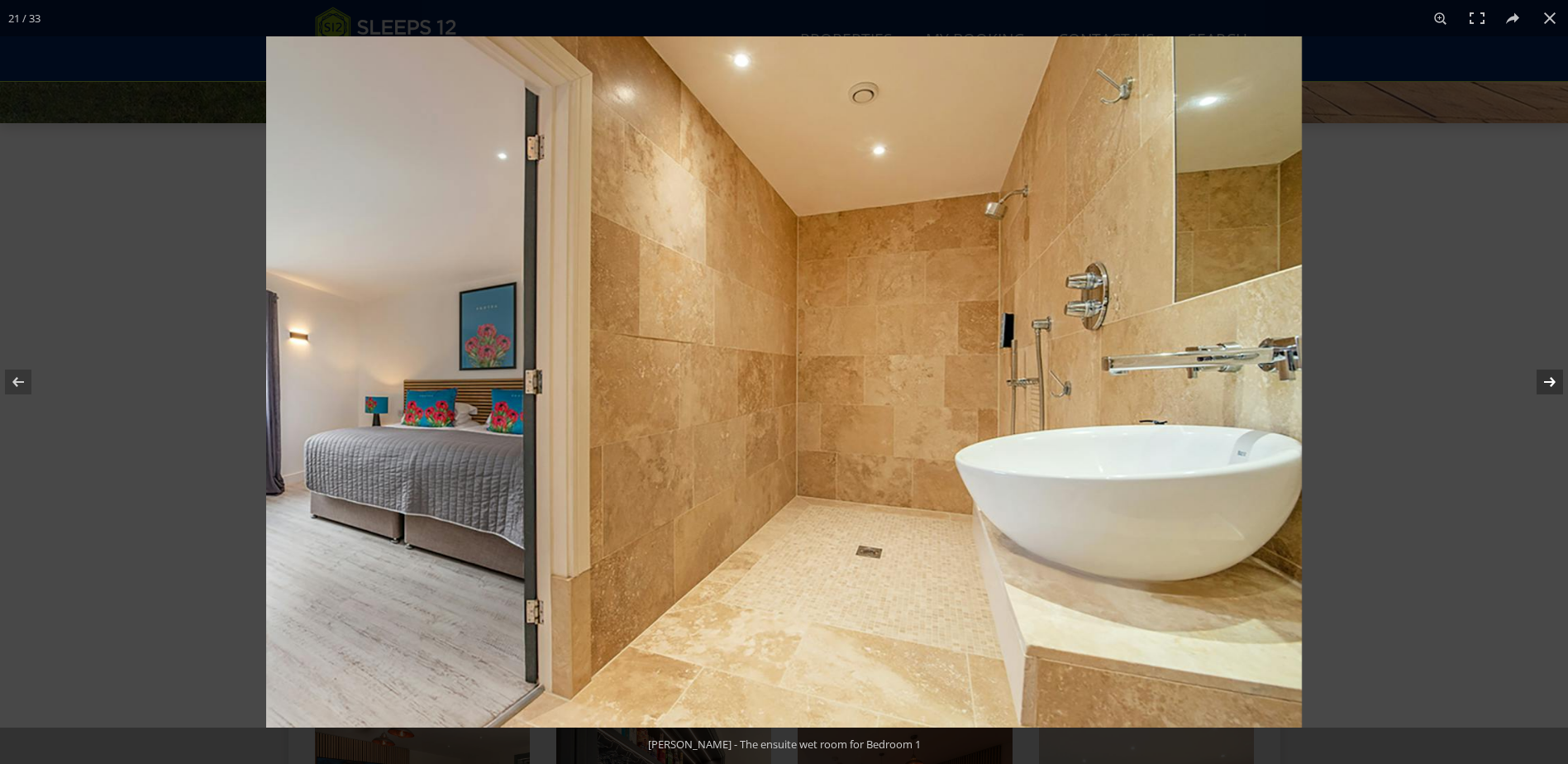
click at [1549, 381] on button at bounding box center [1539, 382] width 58 height 83
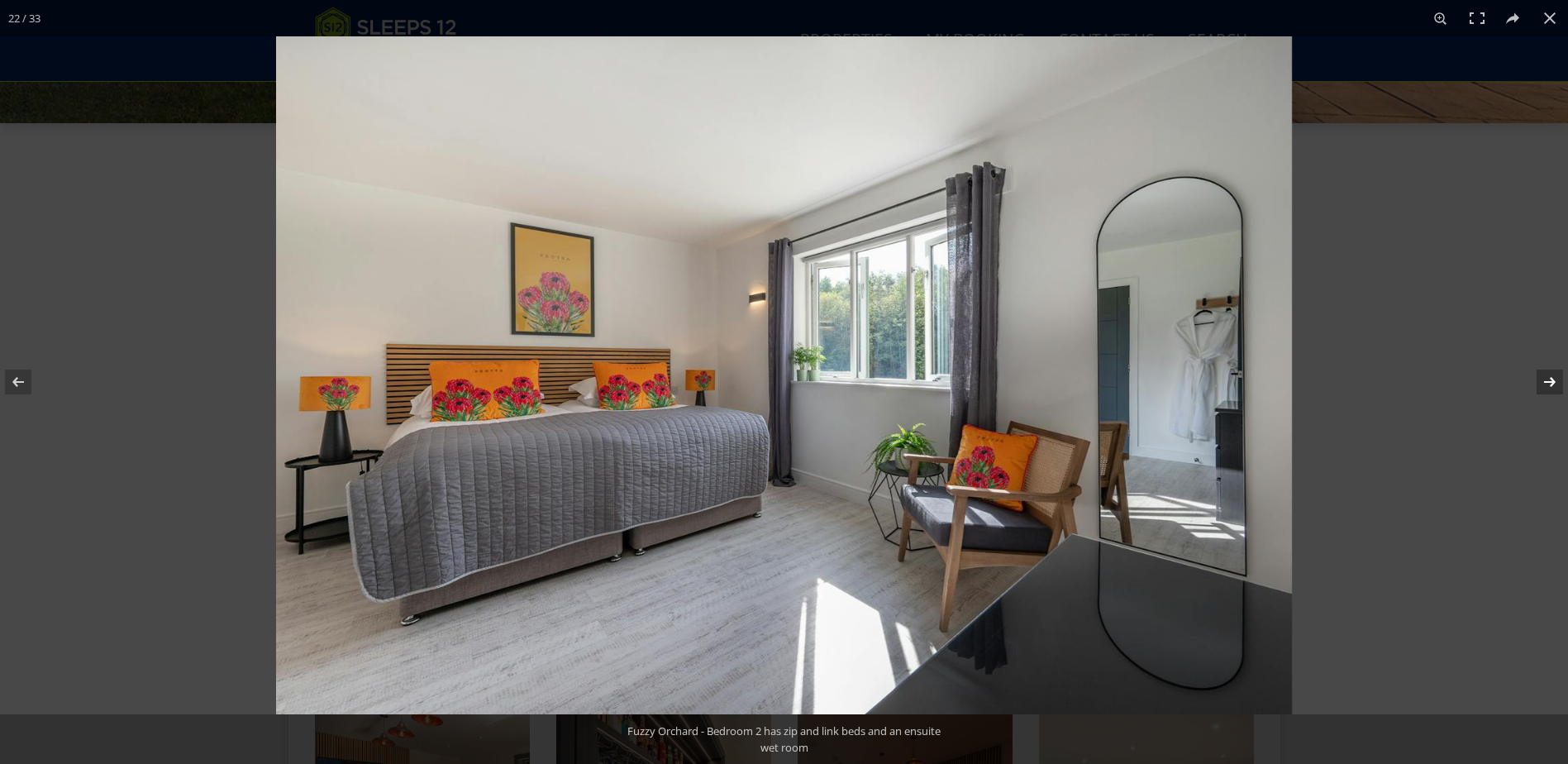
click at [1549, 381] on button at bounding box center [1539, 382] width 58 height 83
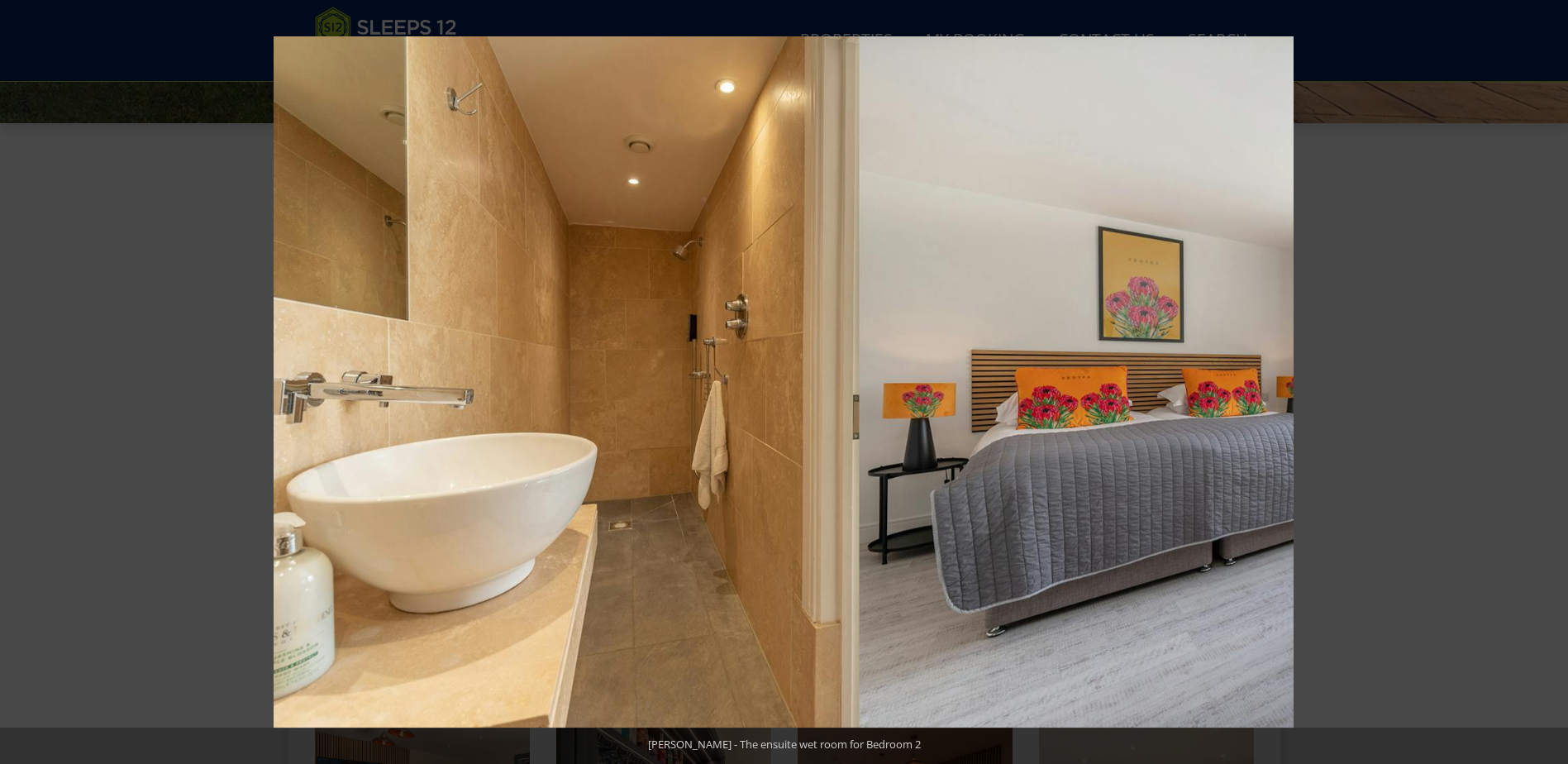
click at [1549, 381] on button at bounding box center [1539, 382] width 58 height 83
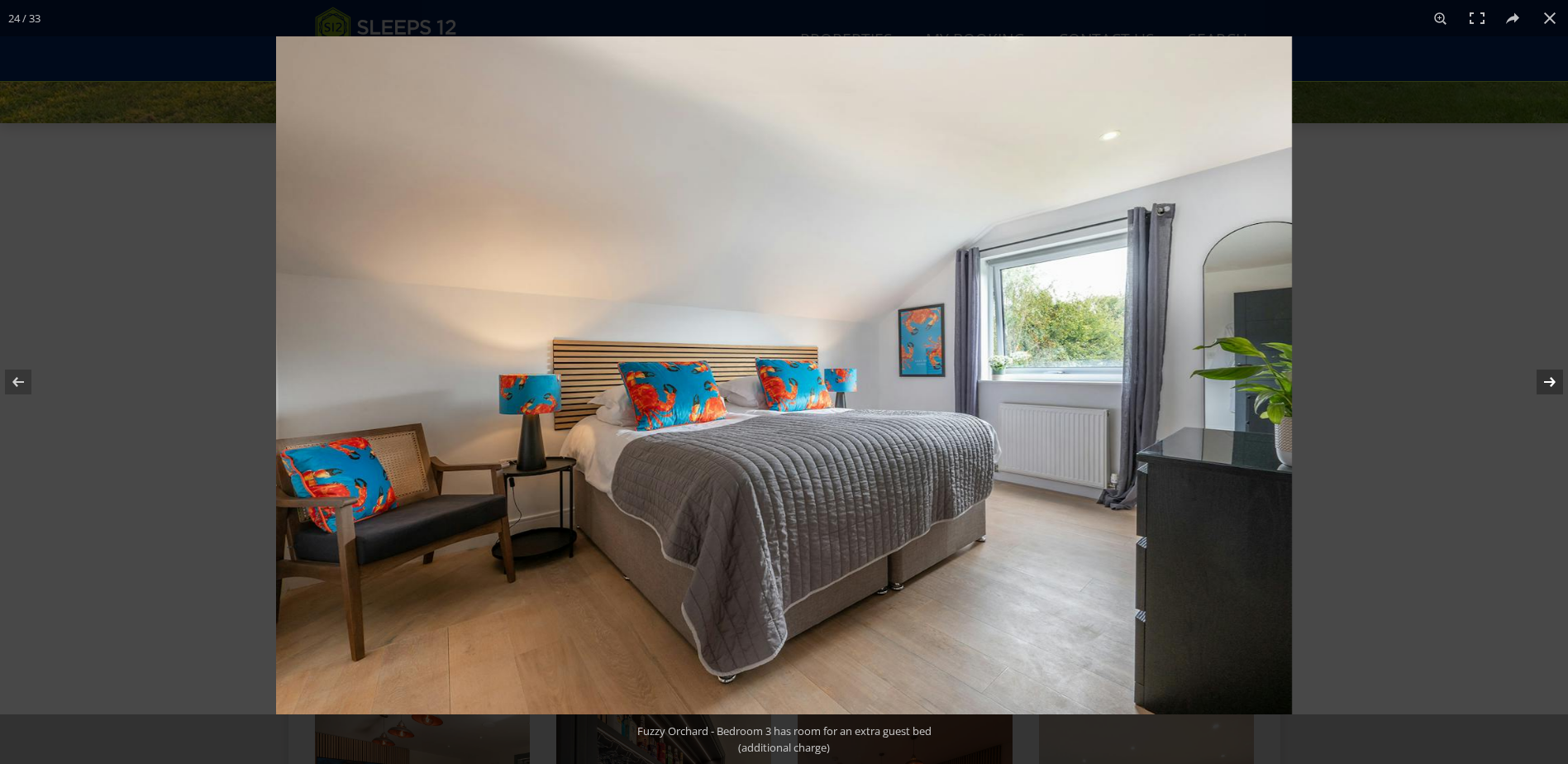
click at [1548, 377] on button at bounding box center [1539, 382] width 58 height 83
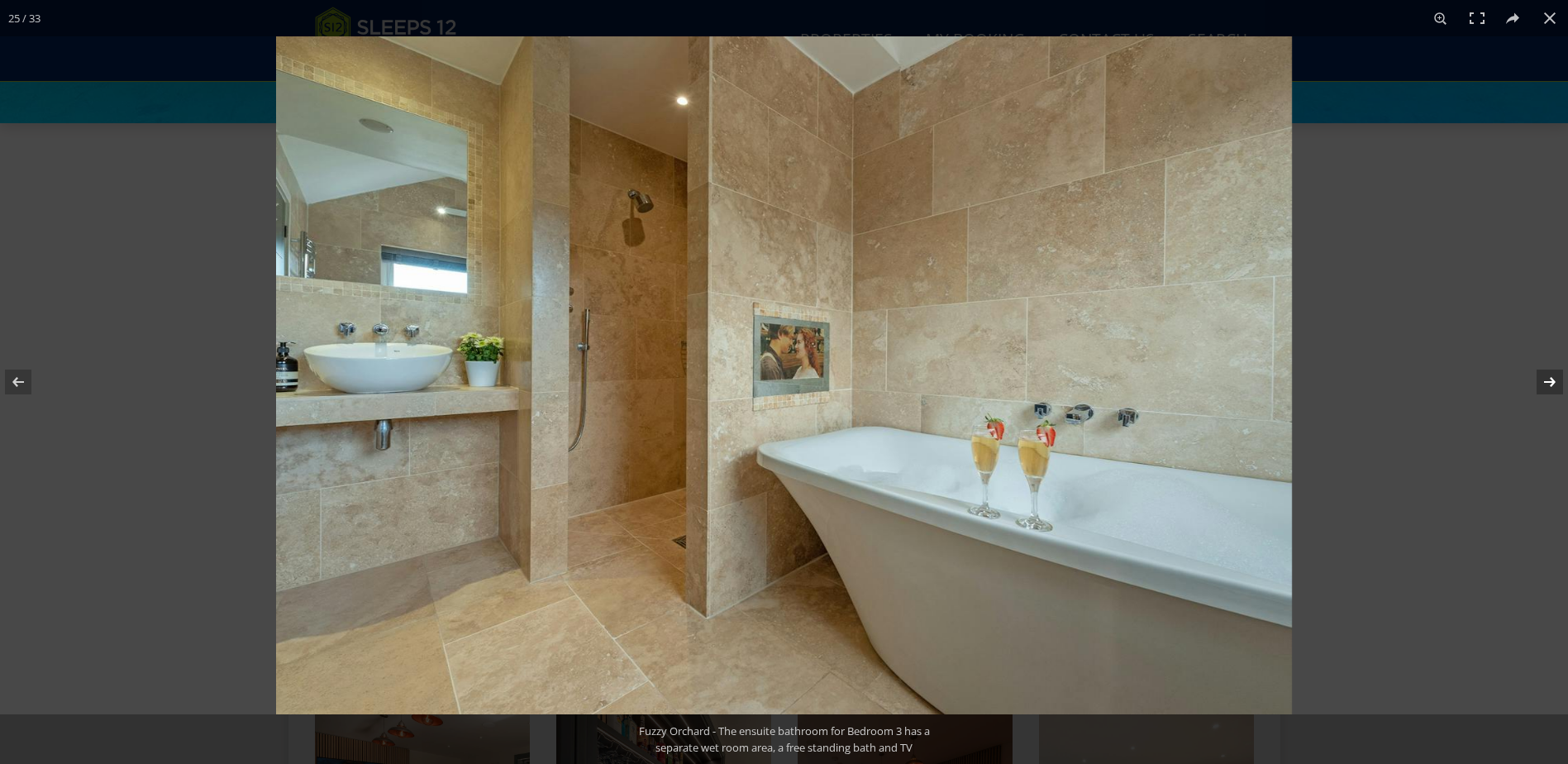
click at [1548, 383] on button at bounding box center [1539, 382] width 58 height 83
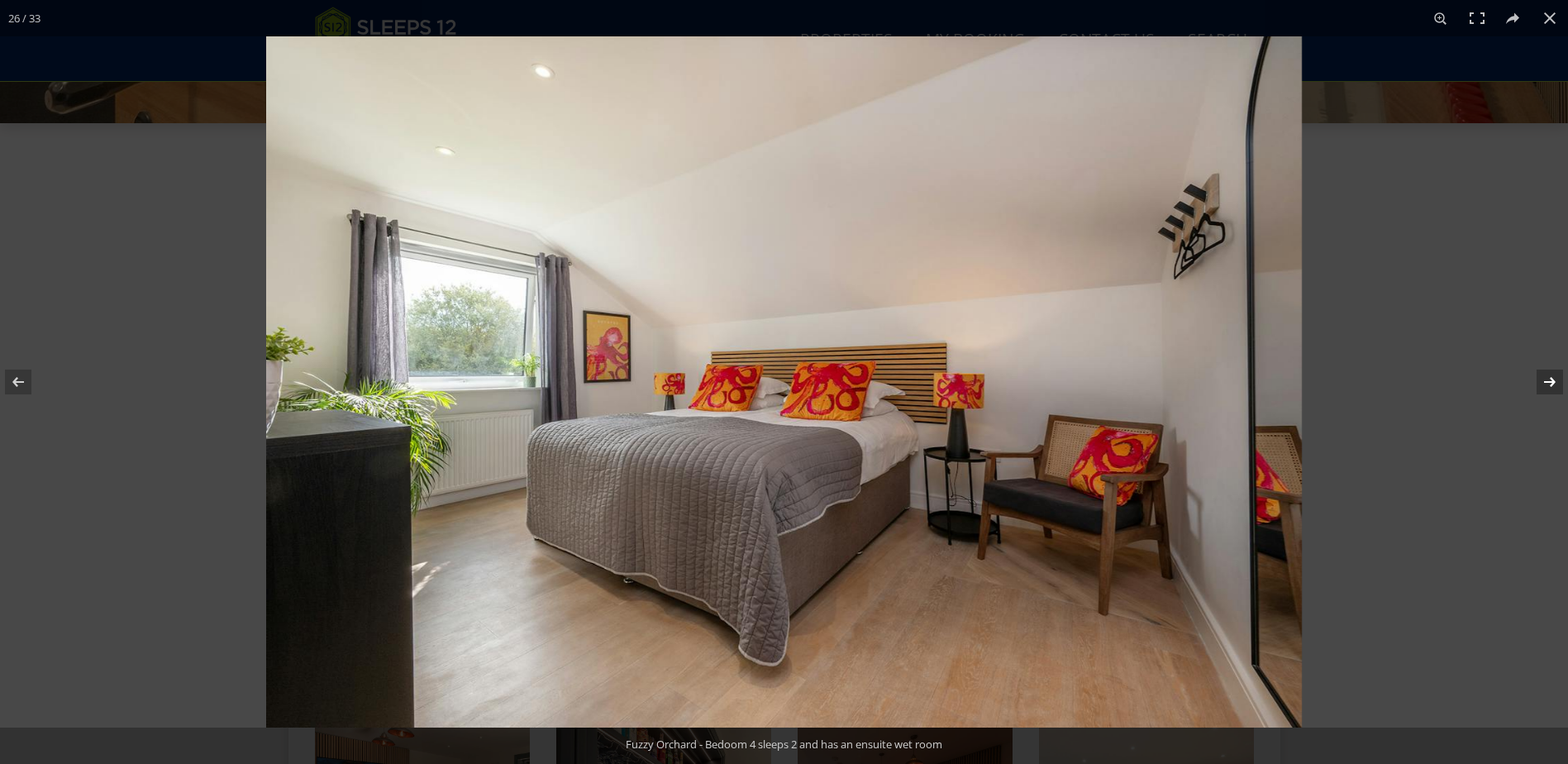
click at [1548, 383] on button at bounding box center [1539, 382] width 58 height 83
